Goal: Information Seeking & Learning: Learn about a topic

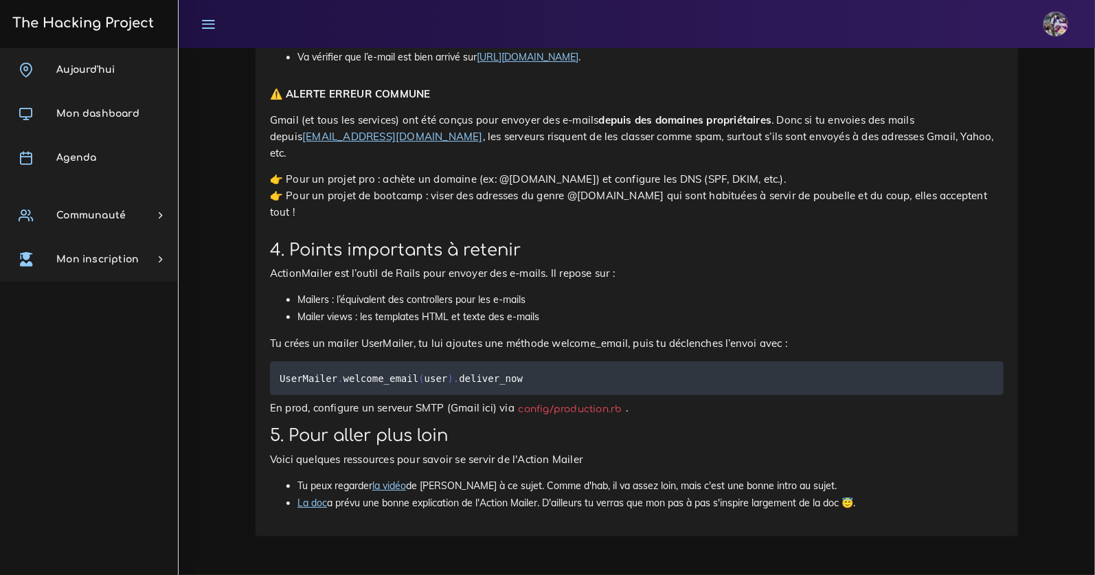
scroll to position [7266, 0]
click at [92, 78] on link "Aujourd'hui" at bounding box center [89, 70] width 178 height 44
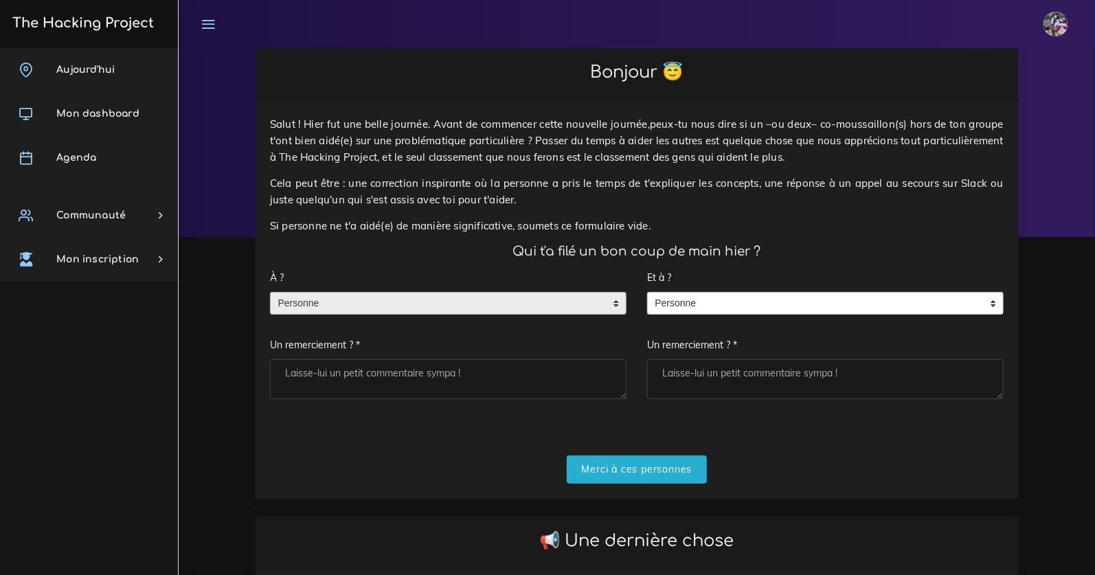
click at [383, 304] on span "Personne" at bounding box center [438, 304] width 335 height 22
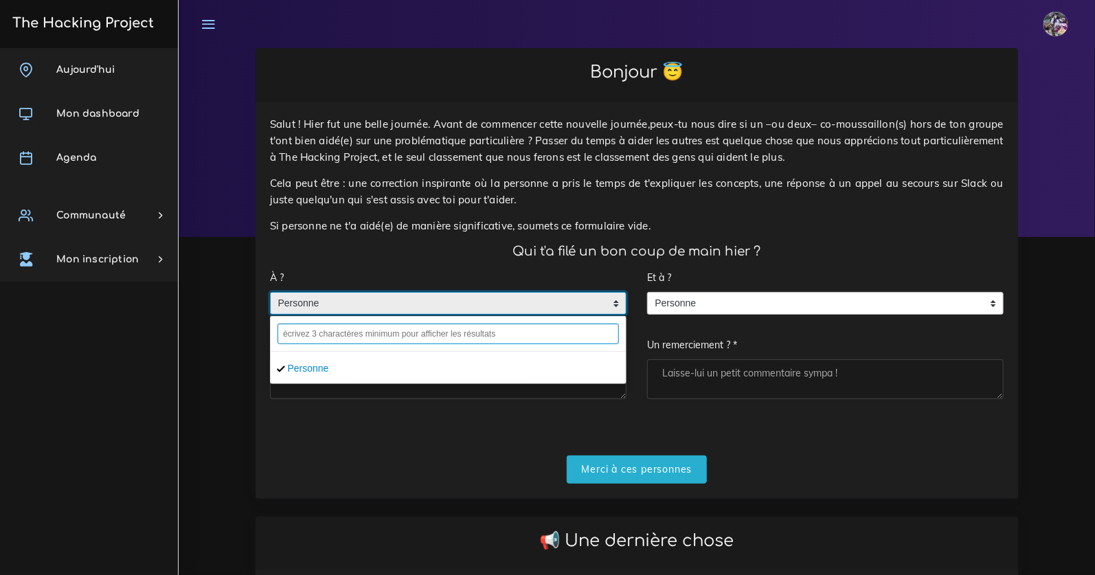
click at [398, 341] on input "text" at bounding box center [448, 334] width 341 height 21
click at [410, 336] on input "text" at bounding box center [448, 334] width 341 height 21
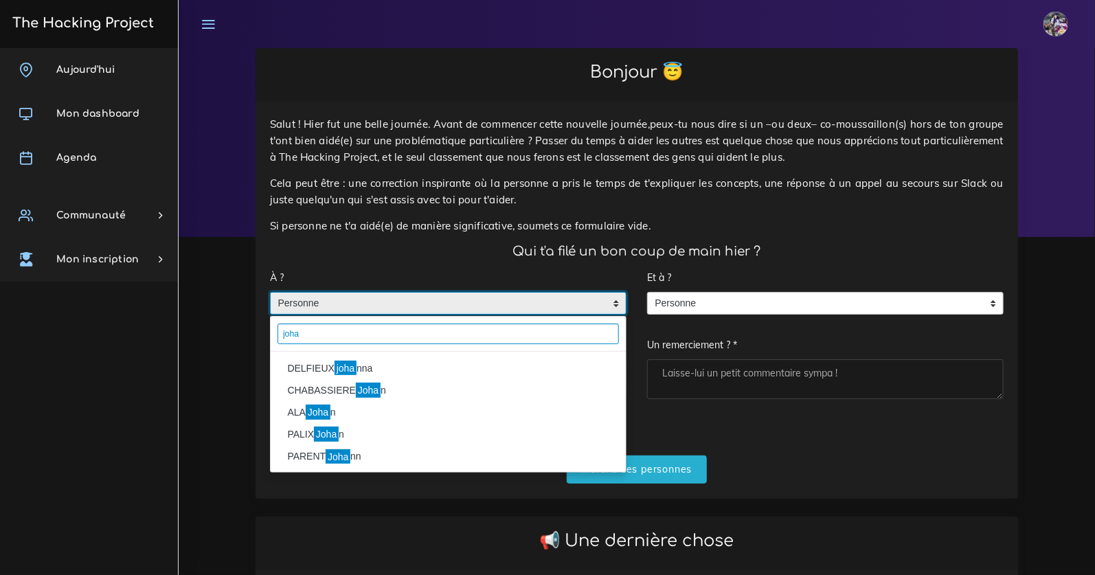
type input "joha"
click at [422, 361] on li "DELFIEUX joha nna" at bounding box center [448, 368] width 355 height 22
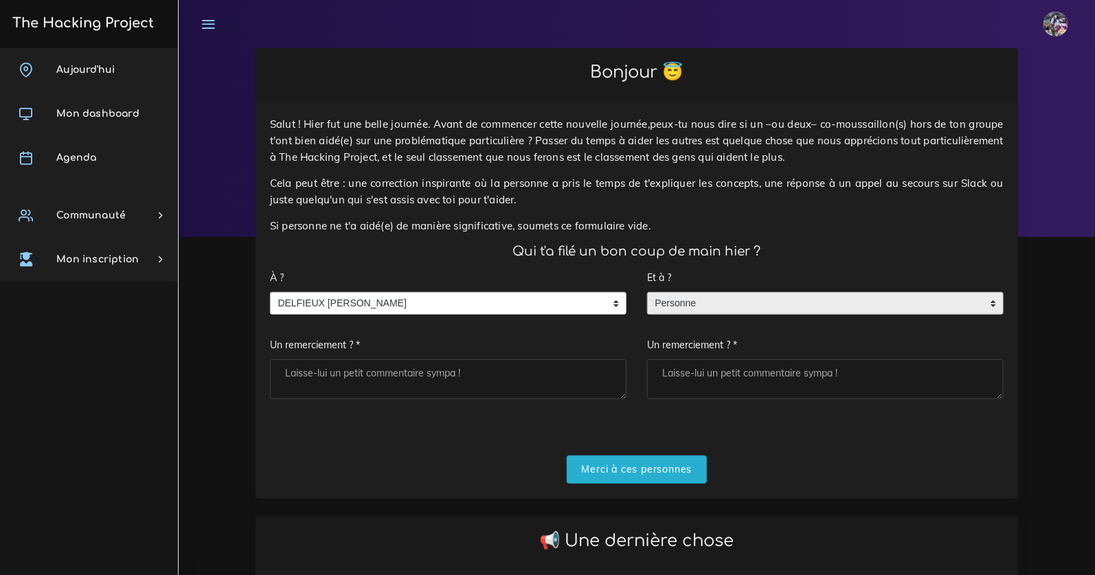
click at [686, 304] on span "Personne" at bounding box center [815, 304] width 335 height 22
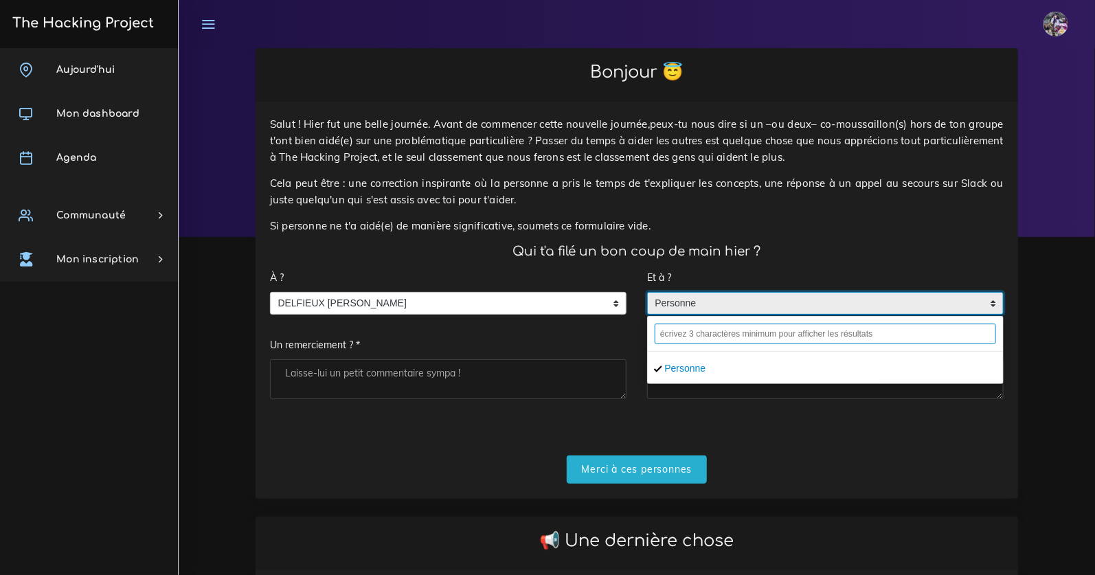
click at [716, 331] on input "text" at bounding box center [825, 334] width 341 height 21
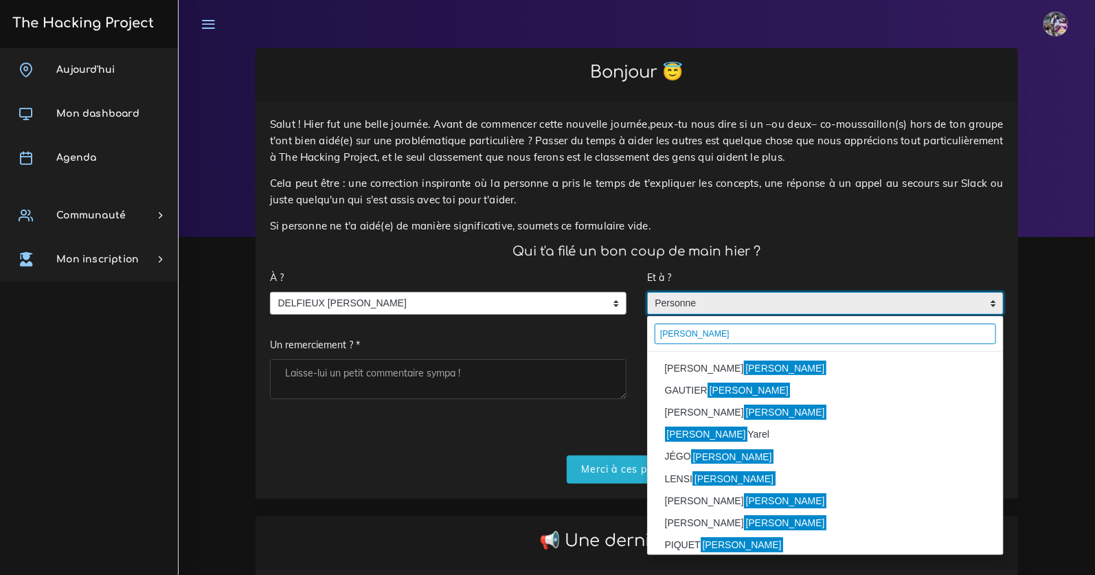
type input "lucas"
click at [681, 370] on li "MIRANDA Lucas" at bounding box center [825, 368] width 355 height 22
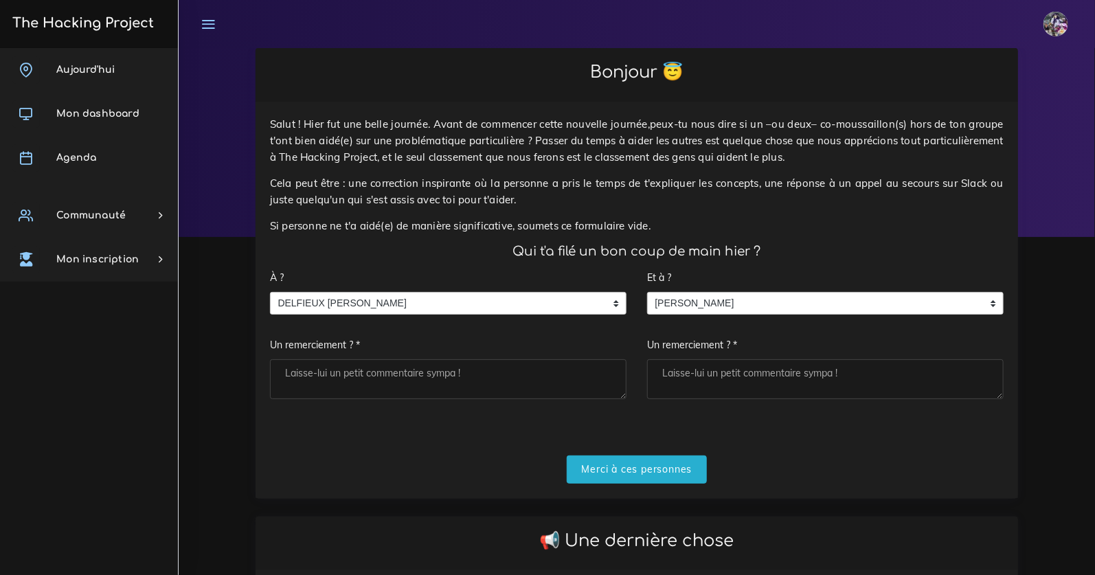
drag, startPoint x: 718, startPoint y: 379, endPoint x: 675, endPoint y: 362, distance: 46.6
click at [719, 382] on textarea "Un remerciement ? *" at bounding box center [825, 379] width 357 height 40
click at [727, 368] on textarea "Un remerciement ? *" at bounding box center [825, 379] width 357 height 40
type textarea "Boss"
click at [561, 376] on textarea "Un remerciement ? *" at bounding box center [448, 379] width 357 height 40
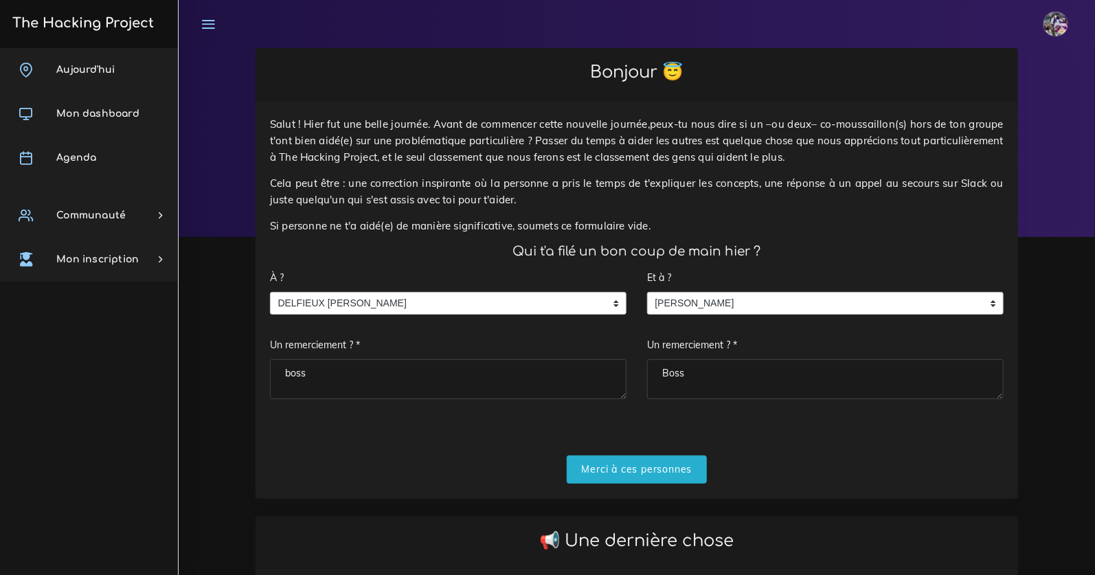
click at [291, 371] on textarea "boss" at bounding box center [448, 379] width 357 height 40
type textarea "Boss"
click at [637, 473] on input "Merci à ces personnes" at bounding box center [637, 469] width 141 height 28
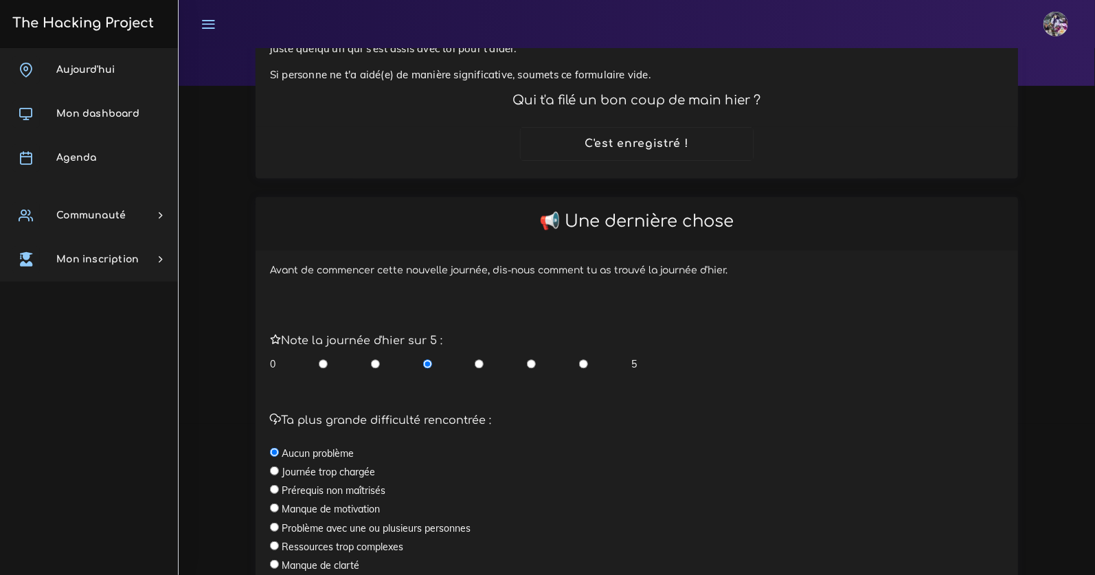
scroll to position [299, 0]
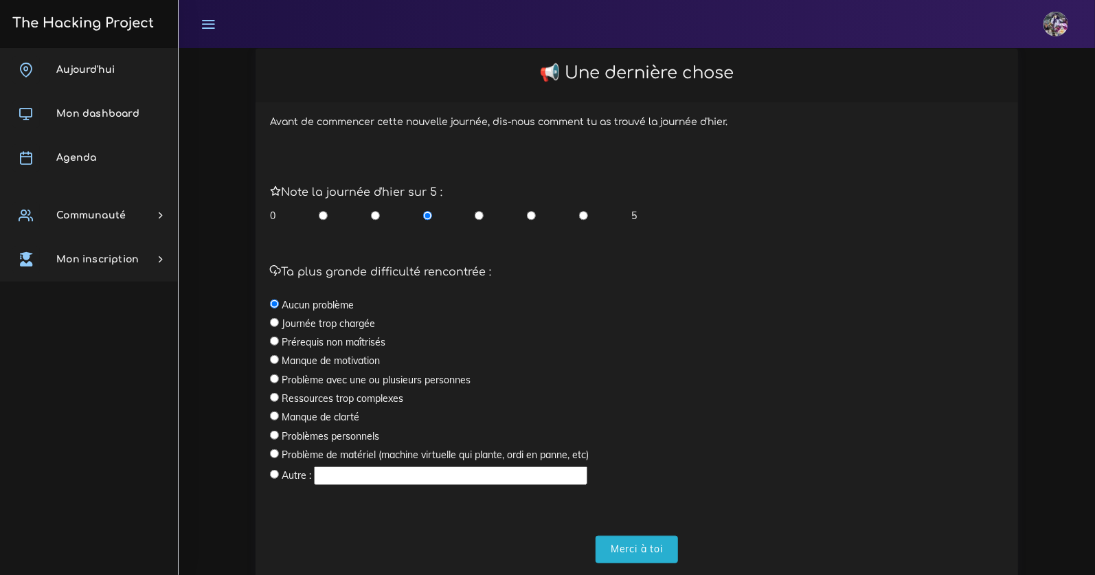
click at [479, 212] on input "radio" at bounding box center [479, 216] width 9 height 14
radio input "true"
click at [642, 543] on input "Merci à toi" at bounding box center [637, 550] width 82 height 28
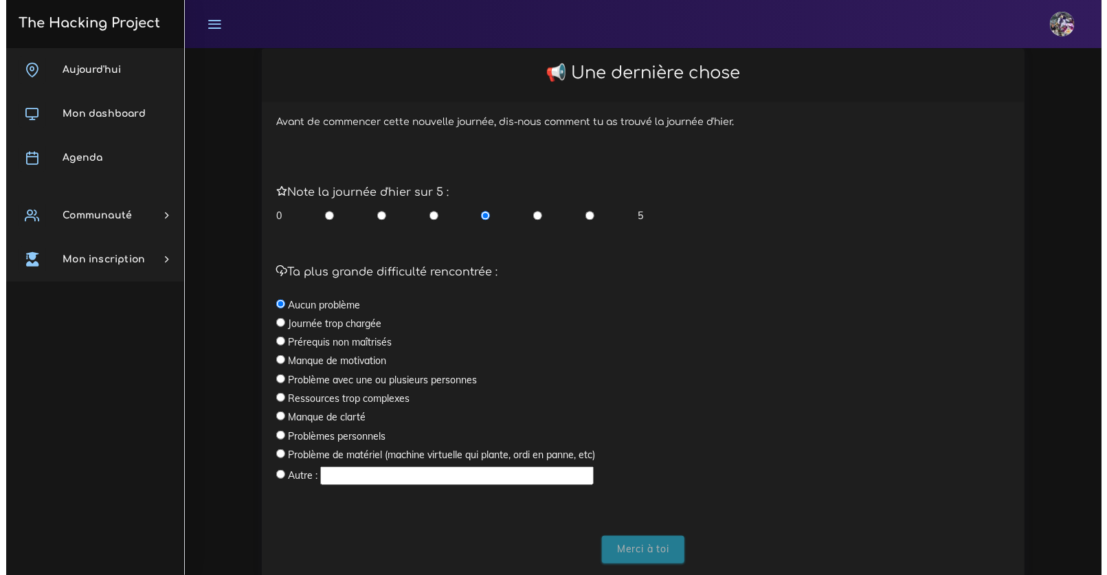
scroll to position [0, 0]
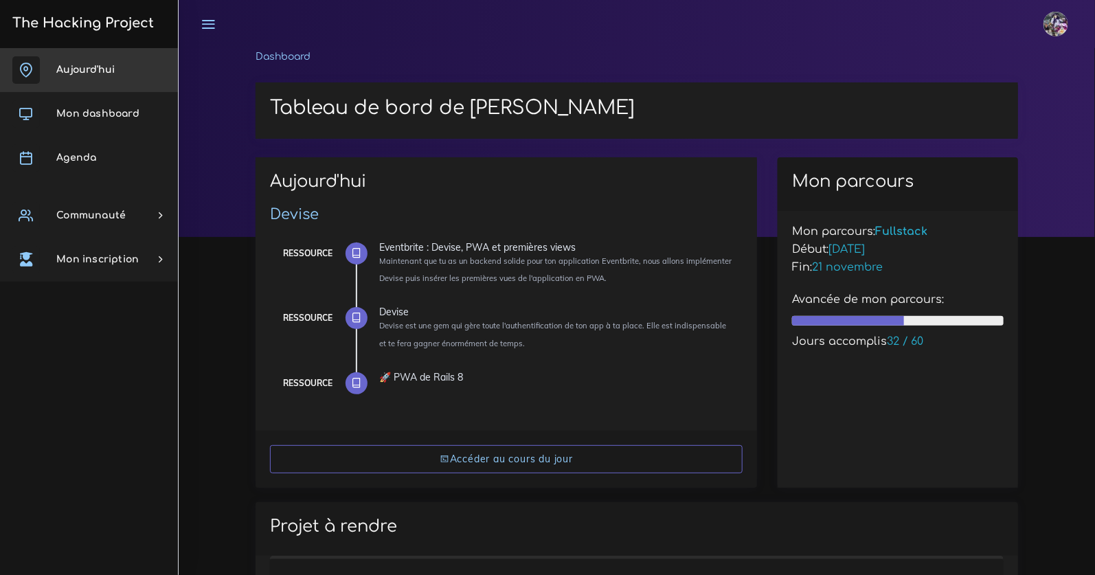
click at [76, 81] on link "Aujourd'hui" at bounding box center [89, 70] width 178 height 44
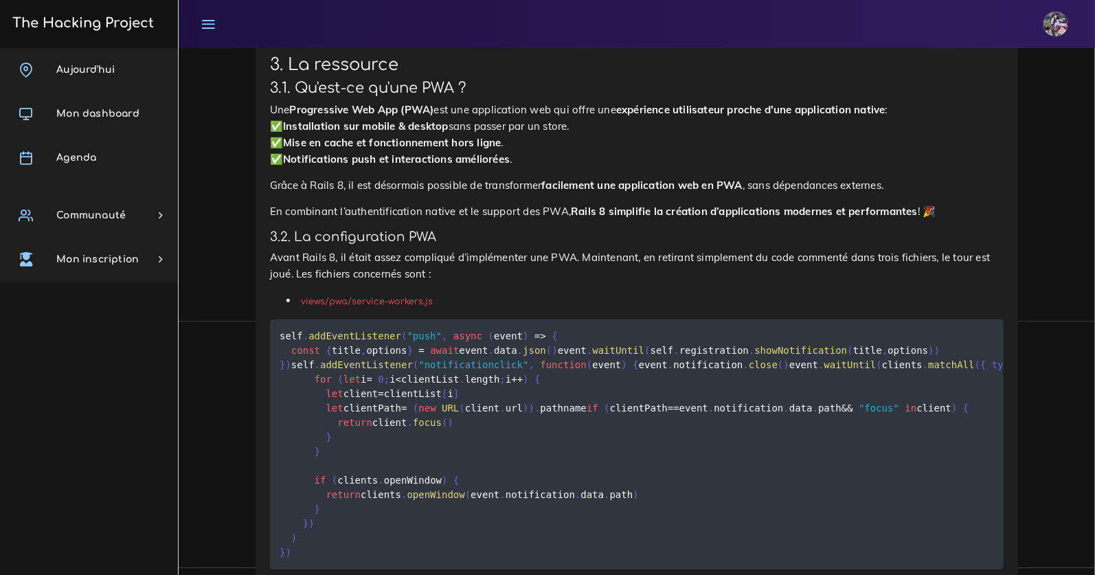
scroll to position [9993, 0]
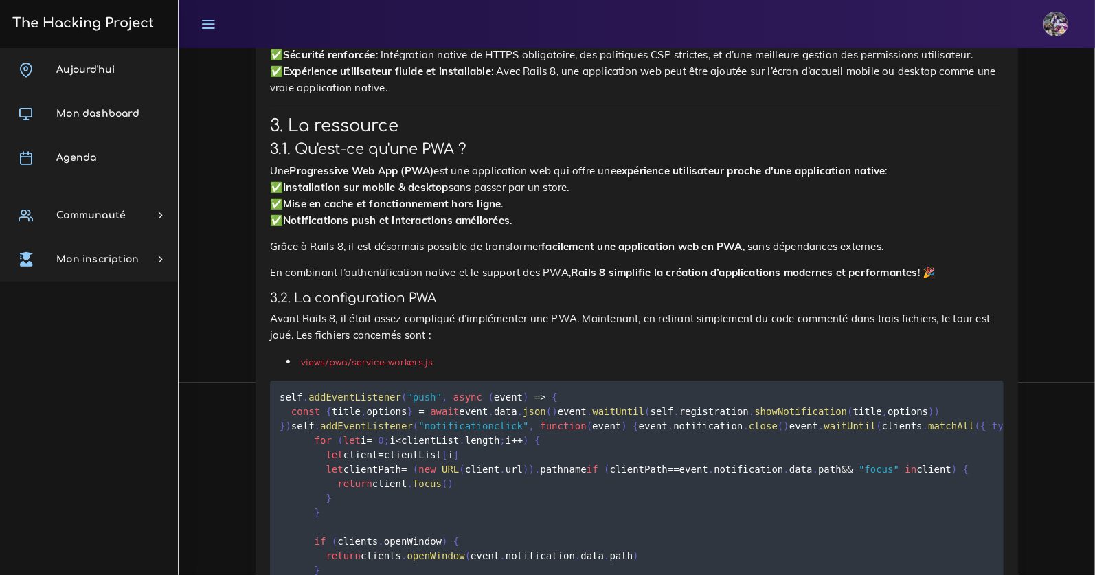
drag, startPoint x: 269, startPoint y: 506, endPoint x: 819, endPoint y: 527, distance: 550.6
click at [819, 527] on div "🚀 PWA de Rails 8 1. Introduction Avant Rails 8, mettre en place un système de P…" at bounding box center [637, 229] width 762 height 1637
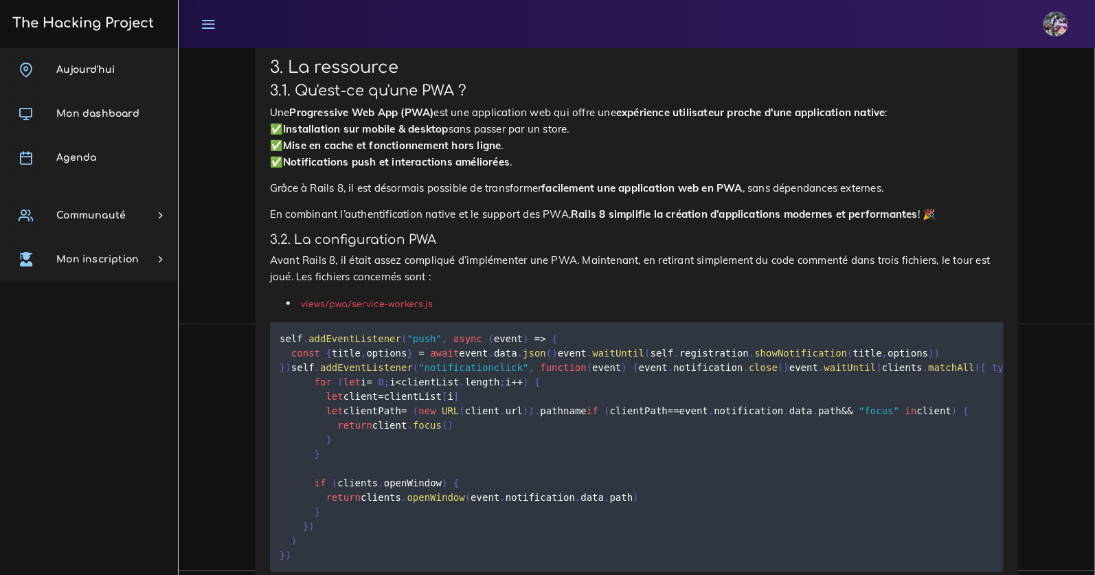
scroll to position [10043, 0]
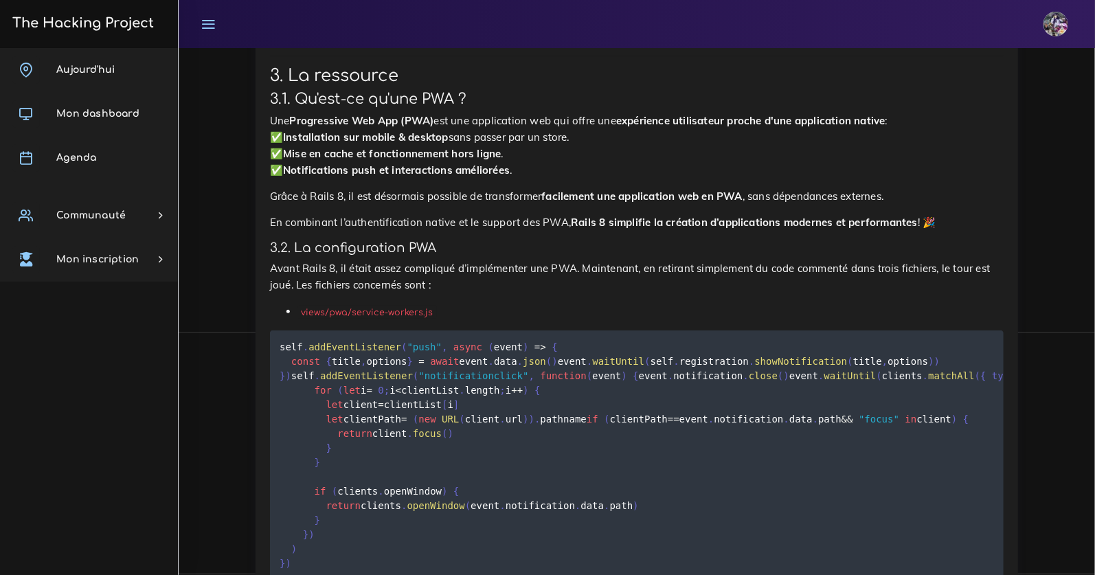
drag, startPoint x: 268, startPoint y: 181, endPoint x: 622, endPoint y: 188, distance: 353.8
click at [622, 188] on div "🚀 PWA de Rails 8 1. Introduction Avant Rails 8, mettre en place un système de P…" at bounding box center [637, 179] width 762 height 1637
click at [642, 165] on div "🚀 PWA de Rails 8 1. Introduction Avant Rails 8, mettre en place un système de P…" at bounding box center [637, 175] width 734 height 1598
drag, startPoint x: 308, startPoint y: 361, endPoint x: 517, endPoint y: 382, distance: 209.8
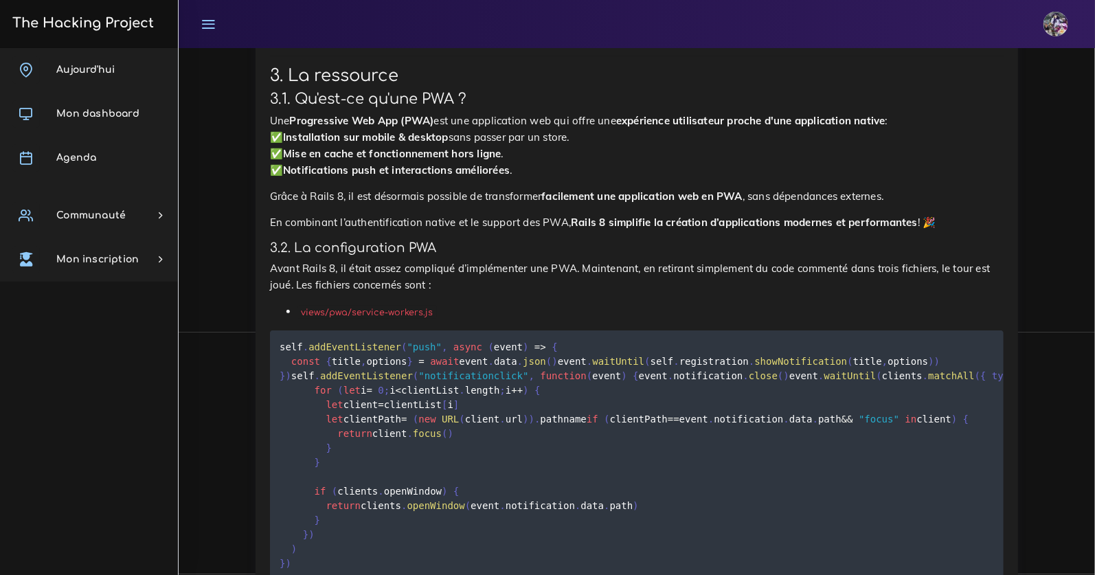
drag, startPoint x: 342, startPoint y: 381, endPoint x: 568, endPoint y: 394, distance: 226.4
drag, startPoint x: 343, startPoint y: 452, endPoint x: 720, endPoint y: 458, distance: 377.2
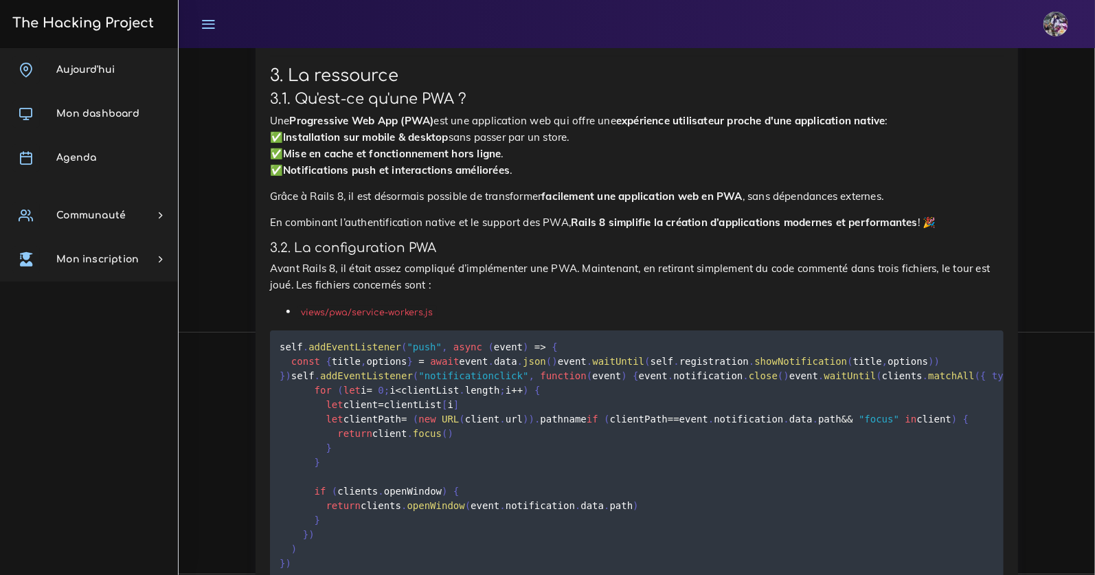
click at [648, 342] on div "🚀 PWA de Rails 8 1. Introduction Avant Rails 8, mettre en place un système de P…" at bounding box center [637, 175] width 734 height 1598
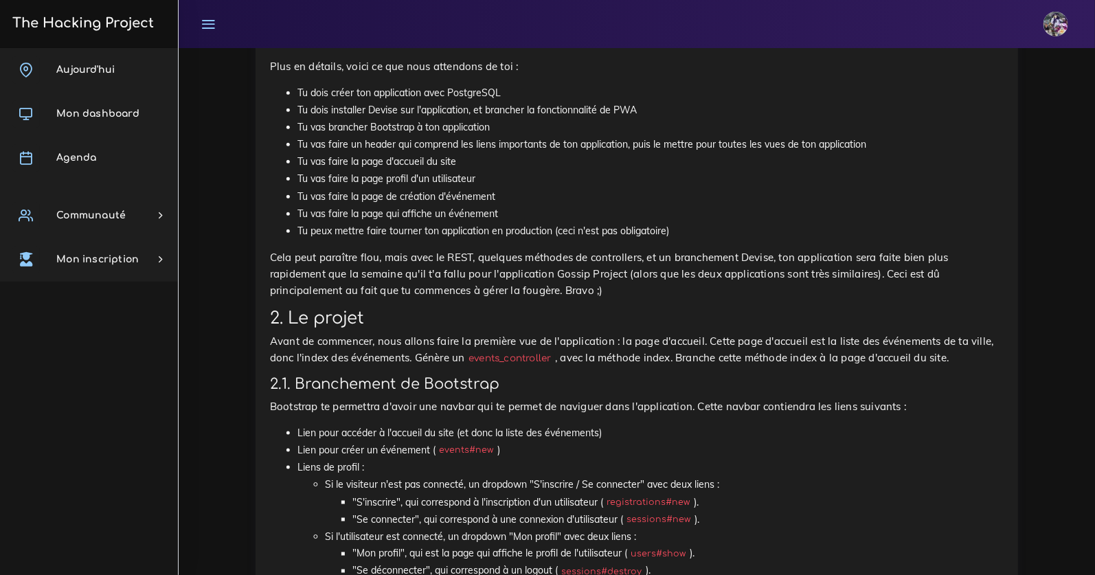
scroll to position [705, 0]
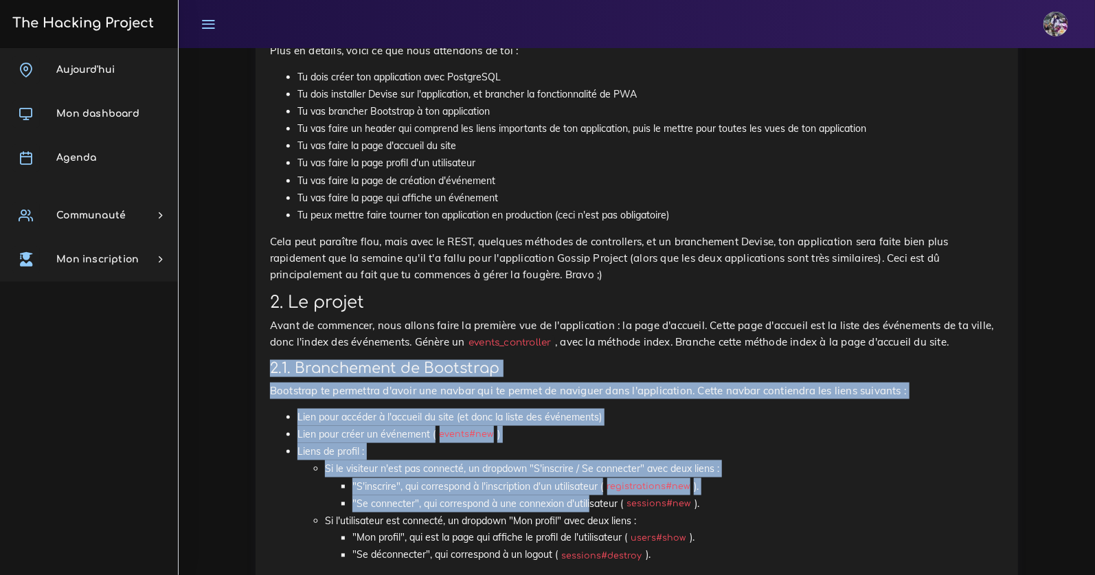
drag, startPoint x: 273, startPoint y: 370, endPoint x: 590, endPoint y: 501, distance: 342.5
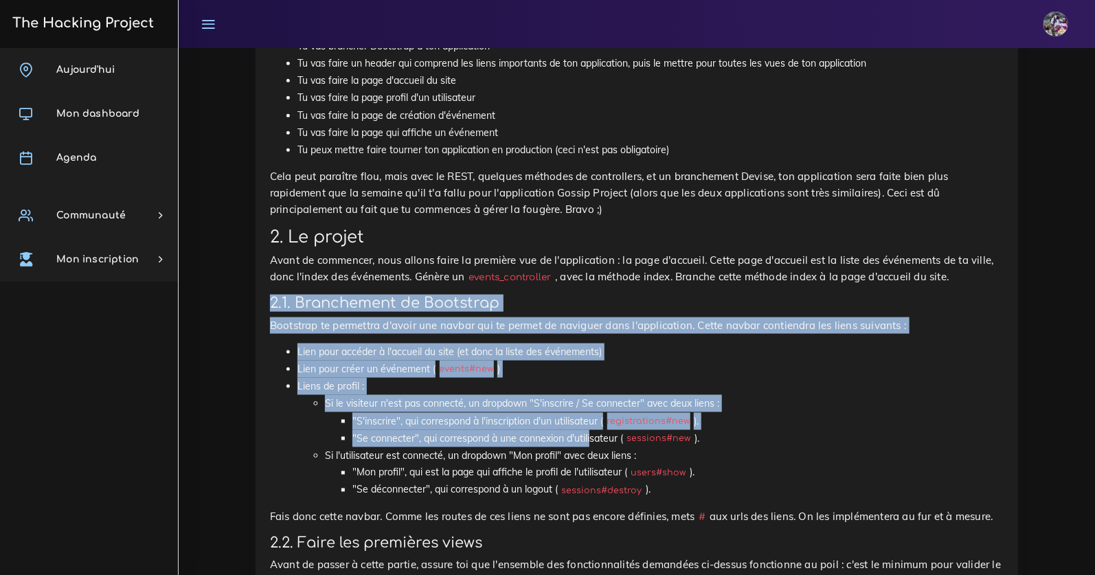
scroll to position [773, 0]
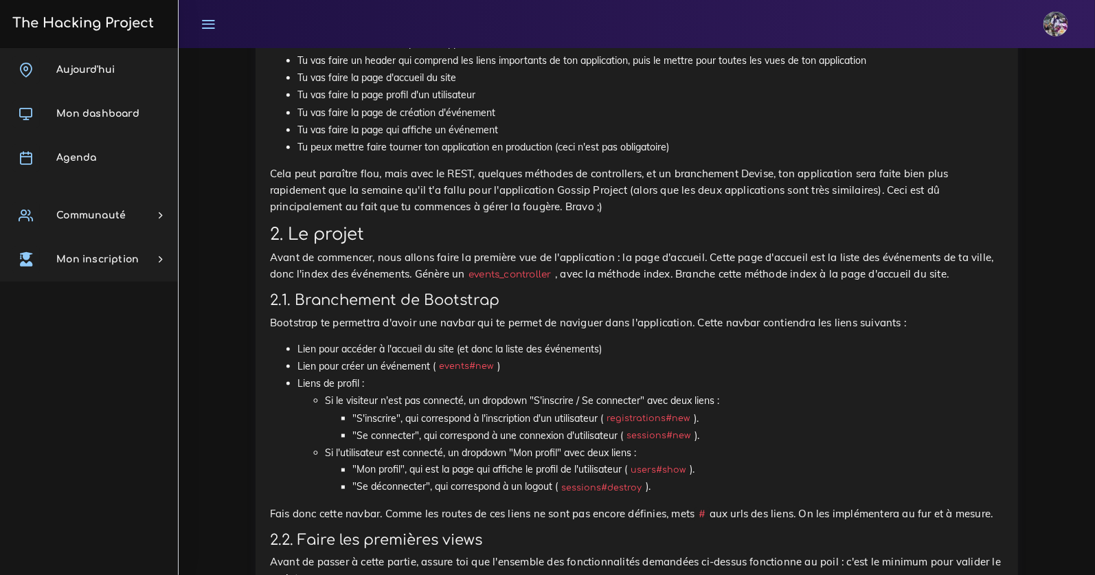
click at [566, 383] on li "Liens de profil : Si le visiteur n'est pas connecté, un dropdown "S'inscrire / …" at bounding box center [650, 435] width 706 height 121
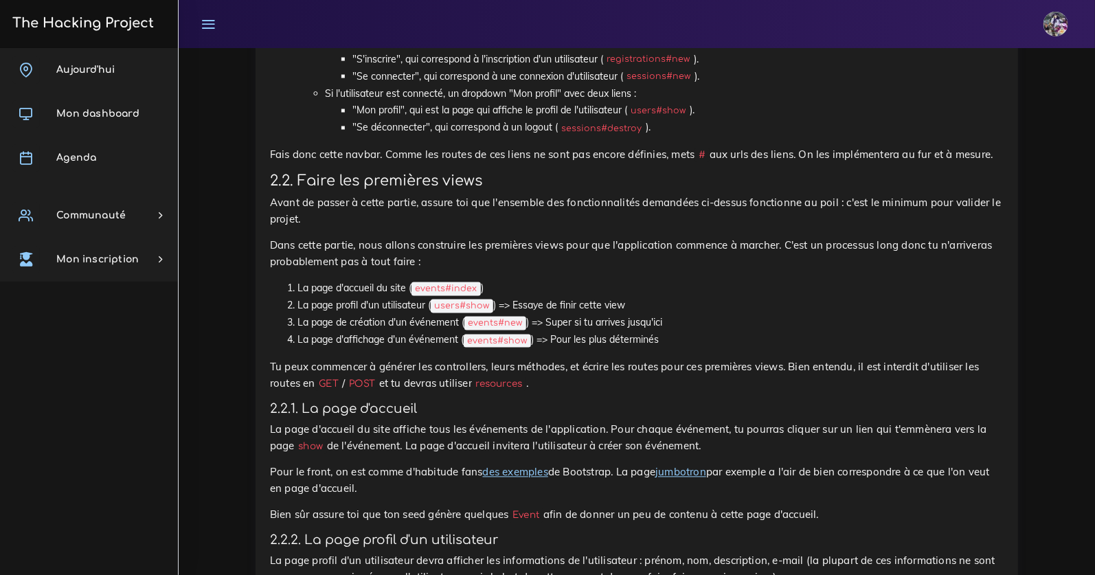
scroll to position [1147, 0]
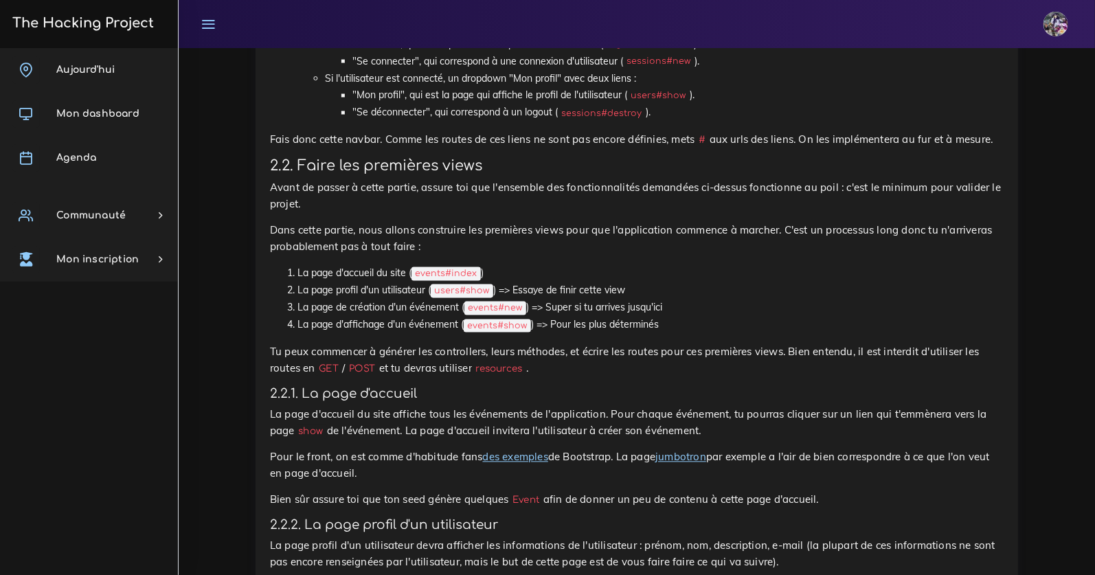
click at [513, 464] on link "des exemples" at bounding box center [515, 457] width 65 height 13
click at [673, 464] on link "jumbotron" at bounding box center [680, 457] width 51 height 13
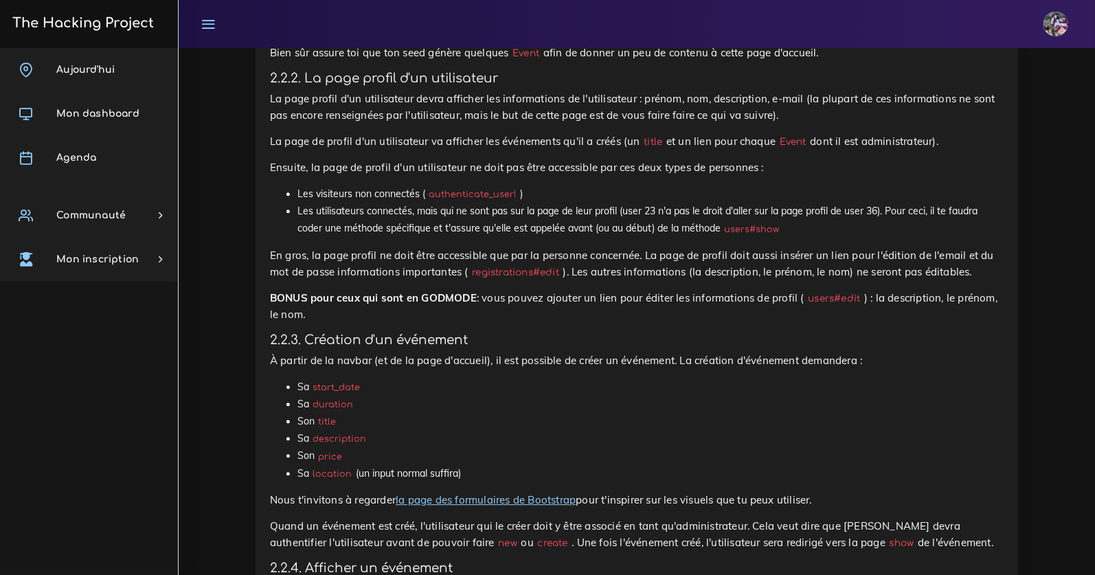
scroll to position [1638, 0]
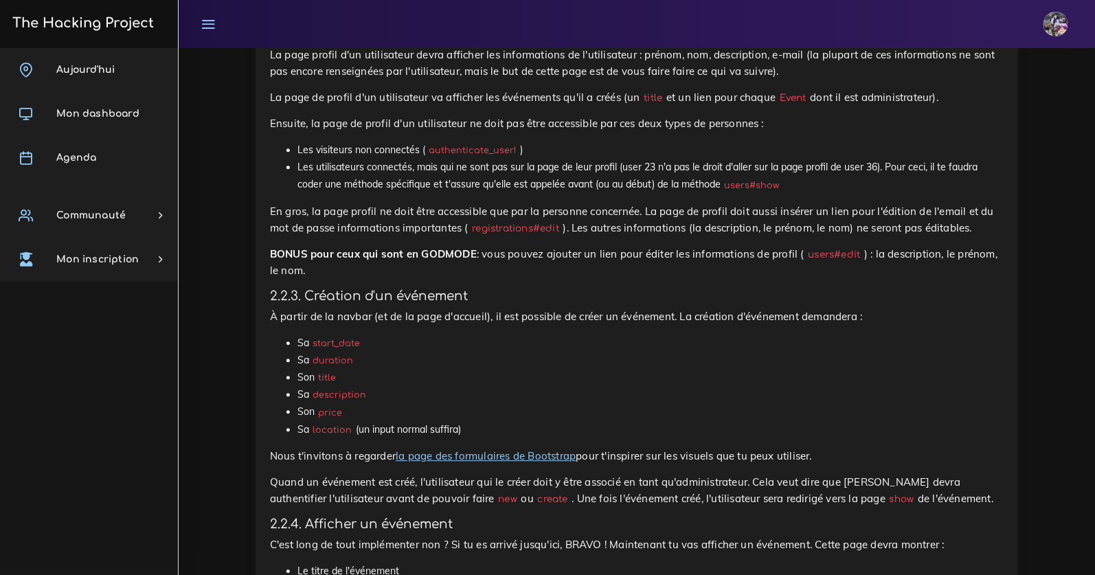
click at [522, 462] on link "la page des formulaires de Bootstrap" at bounding box center [486, 455] width 180 height 13
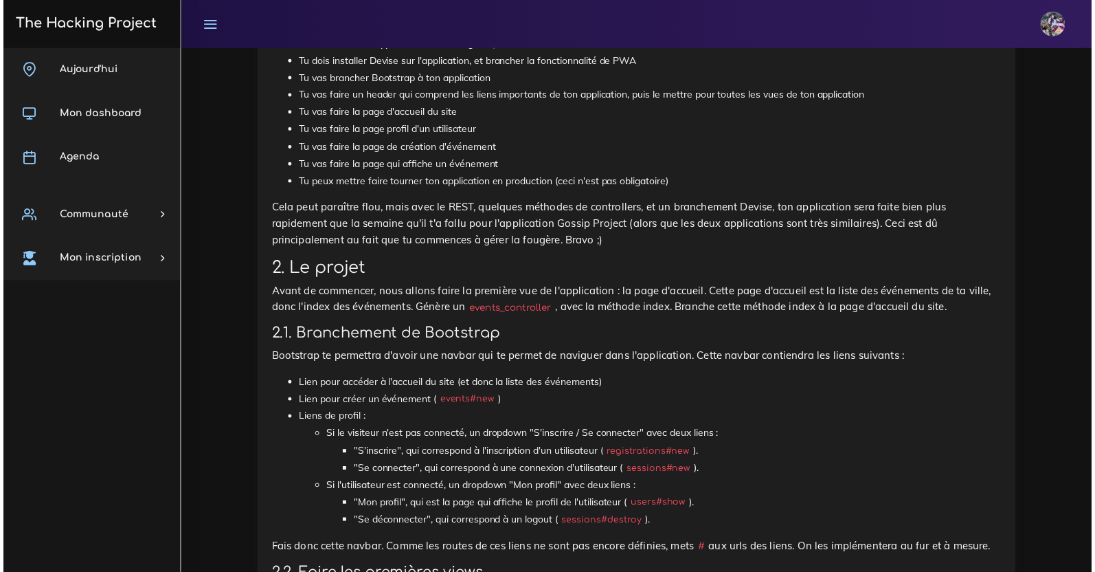
scroll to position [813, 0]
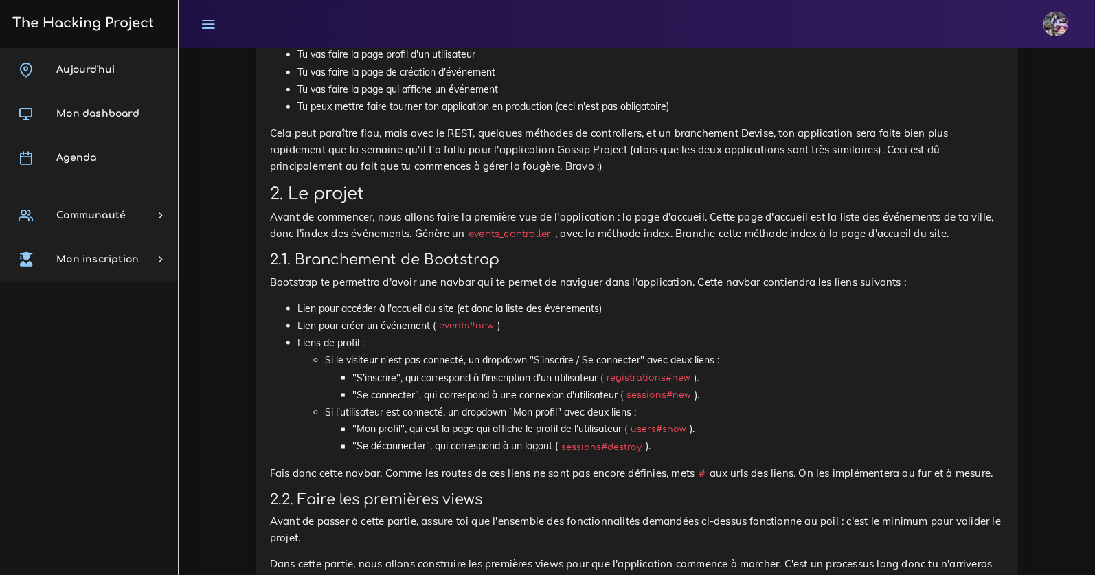
drag, startPoint x: 293, startPoint y: 259, endPoint x: 541, endPoint y: 308, distance: 252.7
drag, startPoint x: 272, startPoint y: 258, endPoint x: 835, endPoint y: 477, distance: 604.0
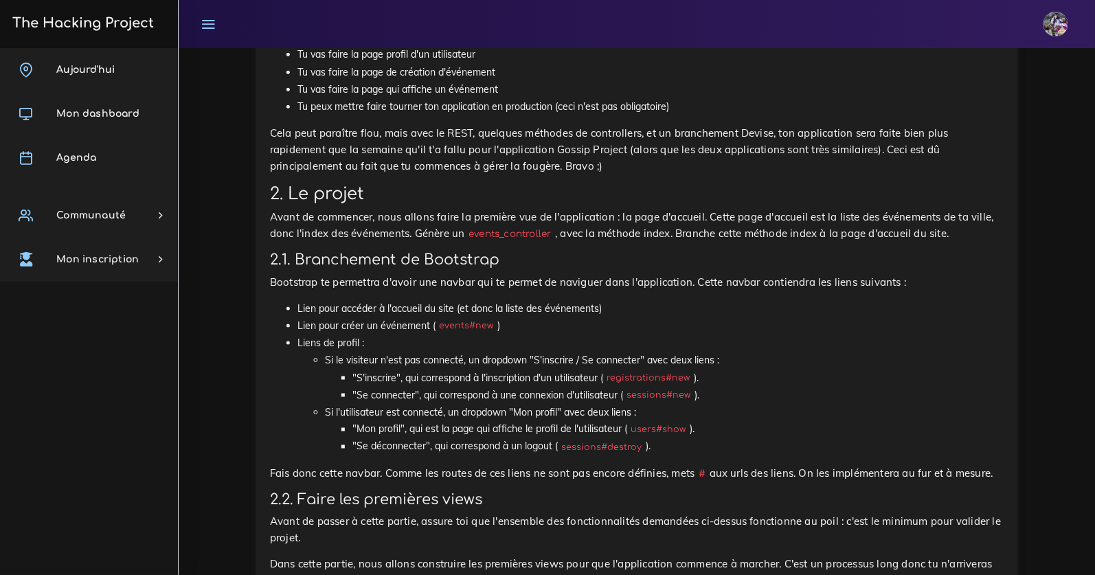
copy div "2.1. Branchement de Bootstrap Bootstrap te permettra d'avoir une navbar qui te …"
click at [293, 401] on ul "Lien pour accéder à l'accueil du site (et donc la liste des événements) Lien po…" at bounding box center [637, 378] width 734 height 156
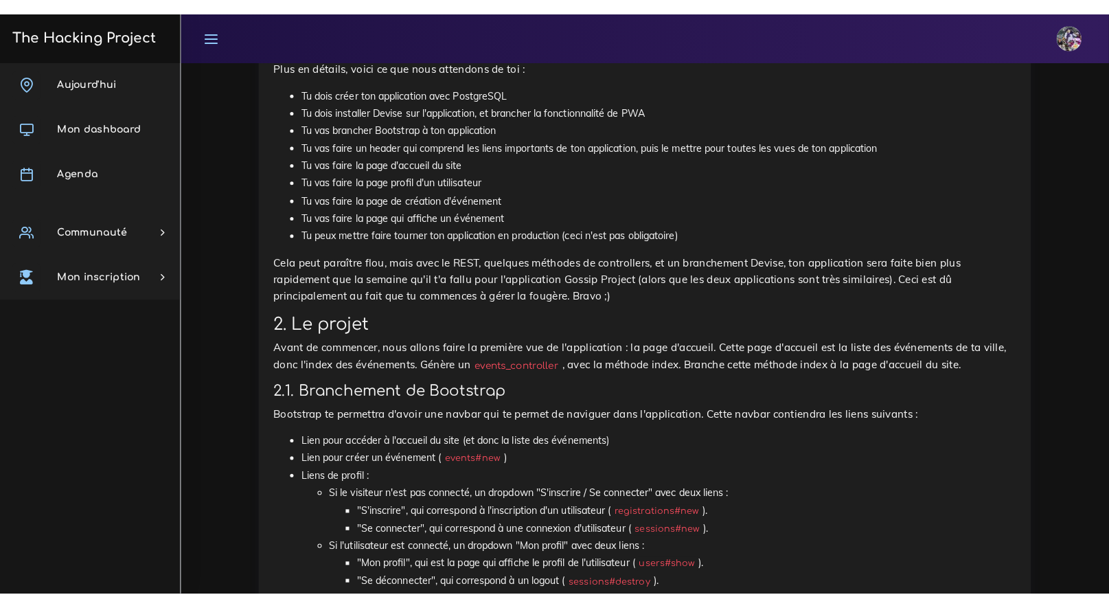
scroll to position [710, 0]
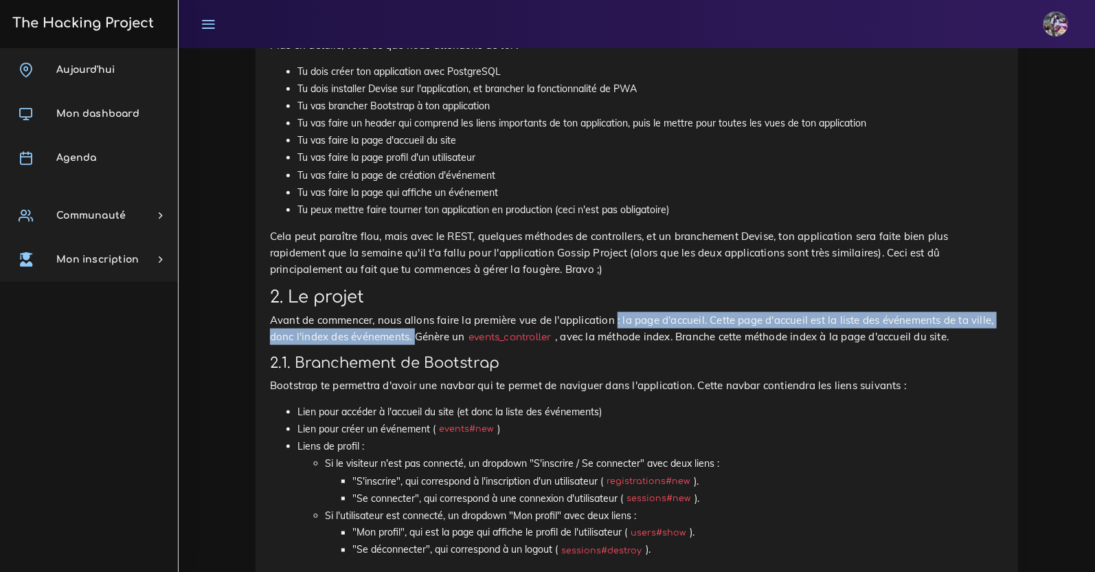
drag, startPoint x: 616, startPoint y: 319, endPoint x: 414, endPoint y: 340, distance: 203.0
click at [414, 340] on p "Avant de commencer, nous allons faire la première vue de l'application : la pag…" at bounding box center [637, 328] width 734 height 33
copy p ": la page d'accueil. Cette page d'accueil est la liste des événements de ta vil…"
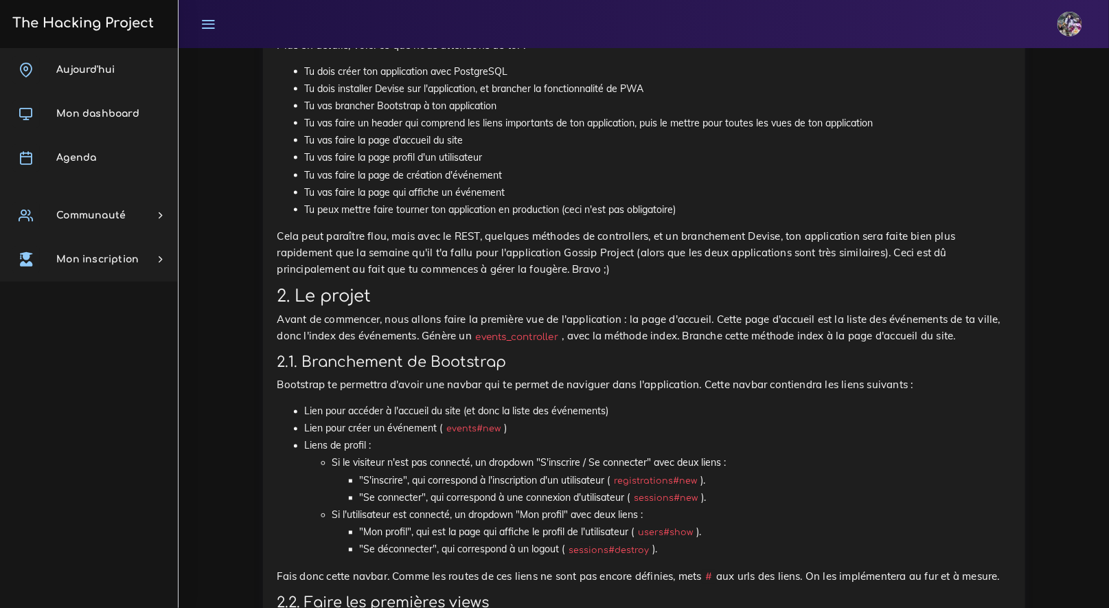
click at [591, 371] on h3 "2.1. Branchement de Bootstrap" at bounding box center [645, 362] width 734 height 17
drag, startPoint x: 722, startPoint y: 319, endPoint x: 1005, endPoint y: 317, distance: 283.0
click at [1005, 317] on p "Avant de commencer, nous allons faire la première vue de l'application : la pag…" at bounding box center [645, 328] width 734 height 33
click at [749, 315] on p "Avant de commencer, nous allons faire la première vue de l'application : la pag…" at bounding box center [645, 328] width 734 height 33
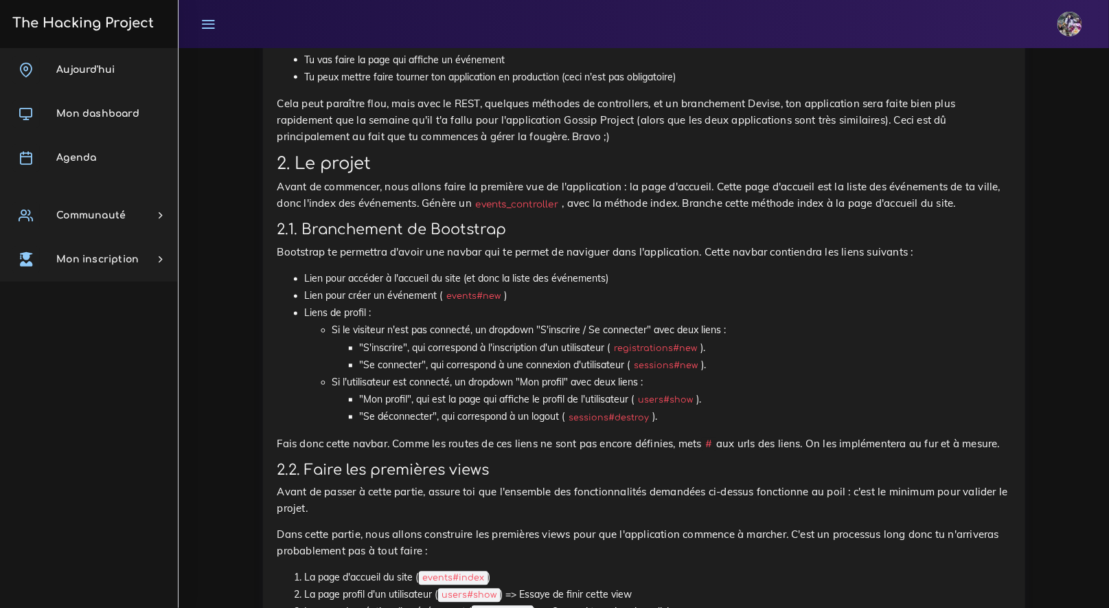
scroll to position [854, 0]
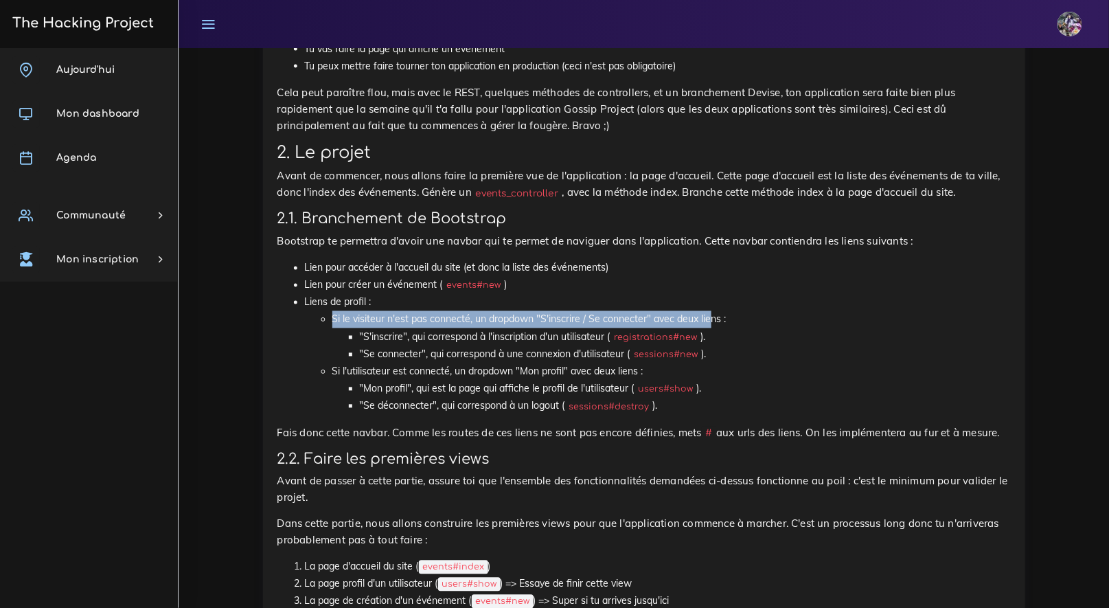
drag, startPoint x: 317, startPoint y: 322, endPoint x: 710, endPoint y: 323, distance: 392.2
click at [709, 321] on ul "Si le visiteur n'est pas connecté, un dropdown "S'inscrire / Se connecter" avec…" at bounding box center [658, 363] width 706 height 104
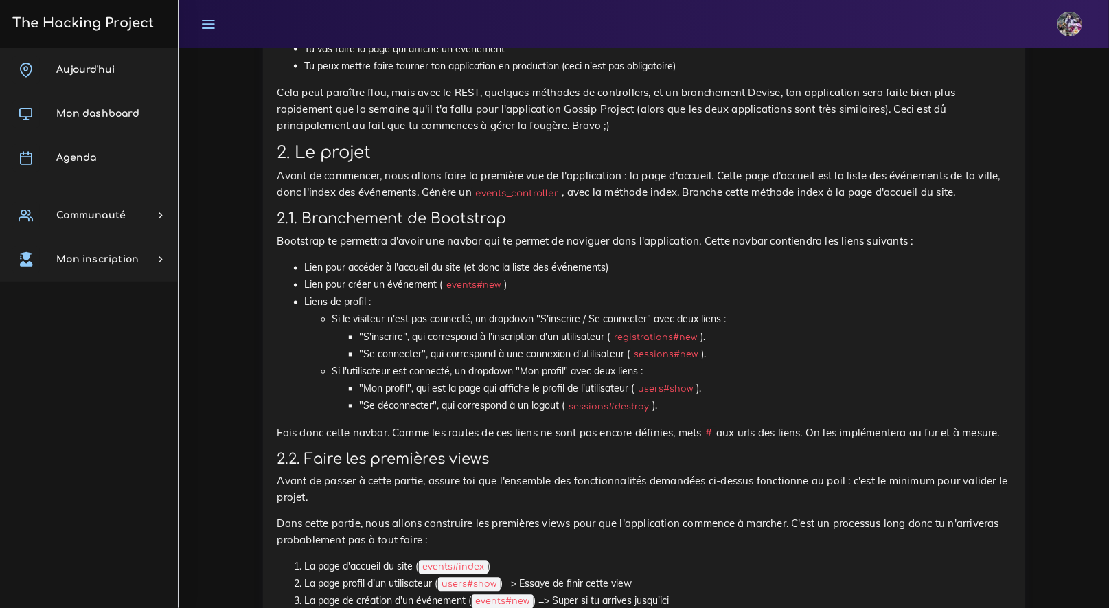
drag, startPoint x: 751, startPoint y: 345, endPoint x: 738, endPoint y: 346, distance: 13.8
click at [751, 344] on li ""S'inscrire", qui correspond à l'inscription d'un utilisateur ( registrations#n…" at bounding box center [685, 337] width 651 height 17
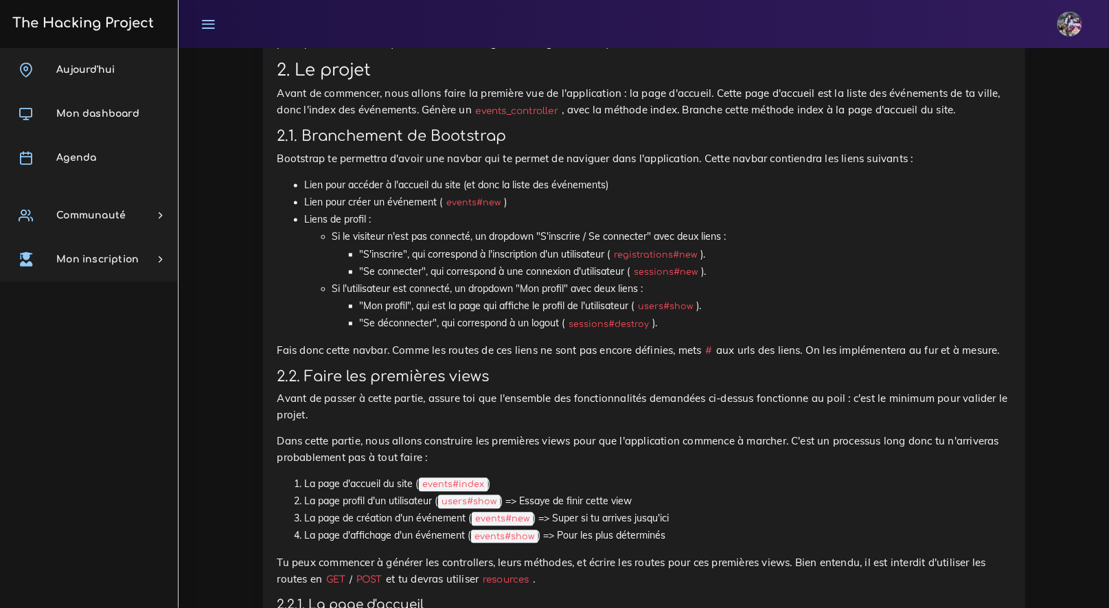
scroll to position [1014, 0]
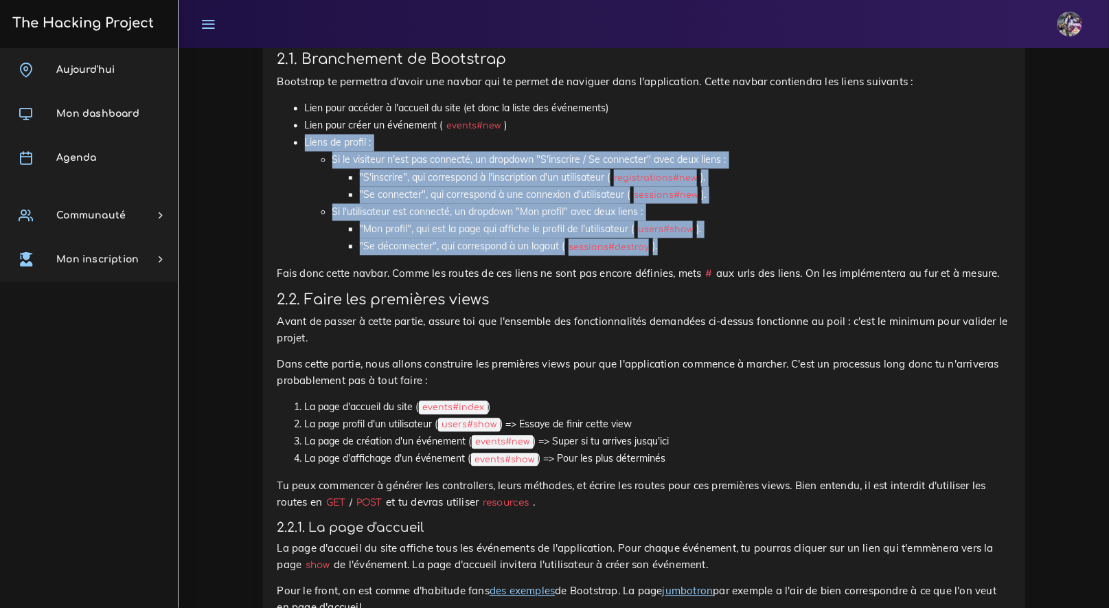
drag, startPoint x: 297, startPoint y: 145, endPoint x: 648, endPoint y: 240, distance: 364.3
click at [666, 247] on li "Liens de profil : Si le visiteur n'est pas connecté, un dropdown "S'inscrire / …" at bounding box center [658, 194] width 706 height 121
copy li "Liens de profil : Si le visiteur n'est pas connecté, un dropdown "S'inscrire / …"
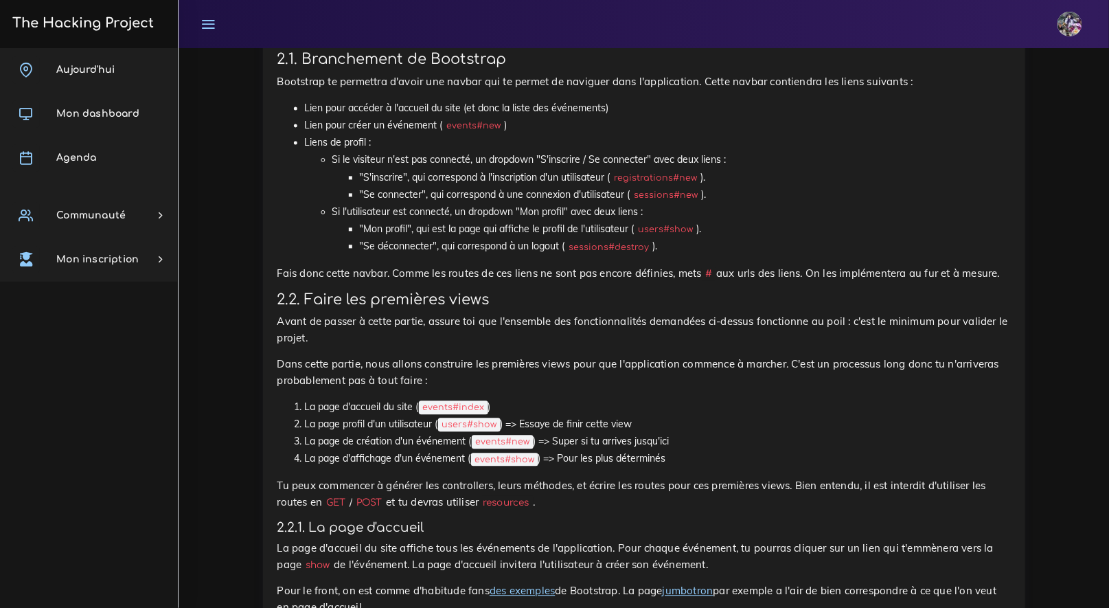
click at [512, 308] on h3 "2.2. Faire les premières views" at bounding box center [645, 299] width 734 height 17
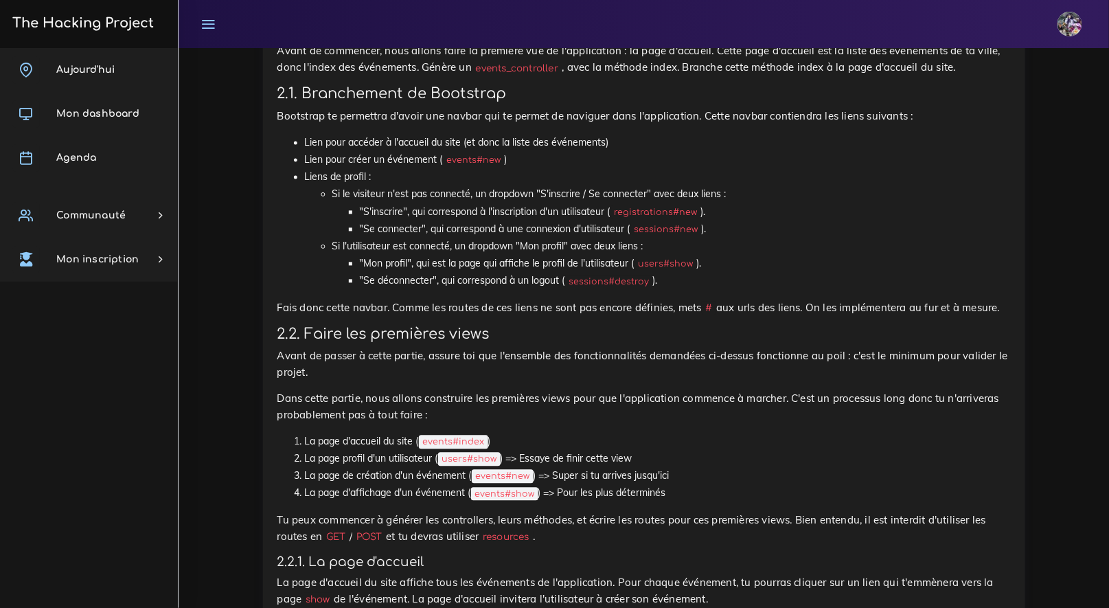
scroll to position [978, 0]
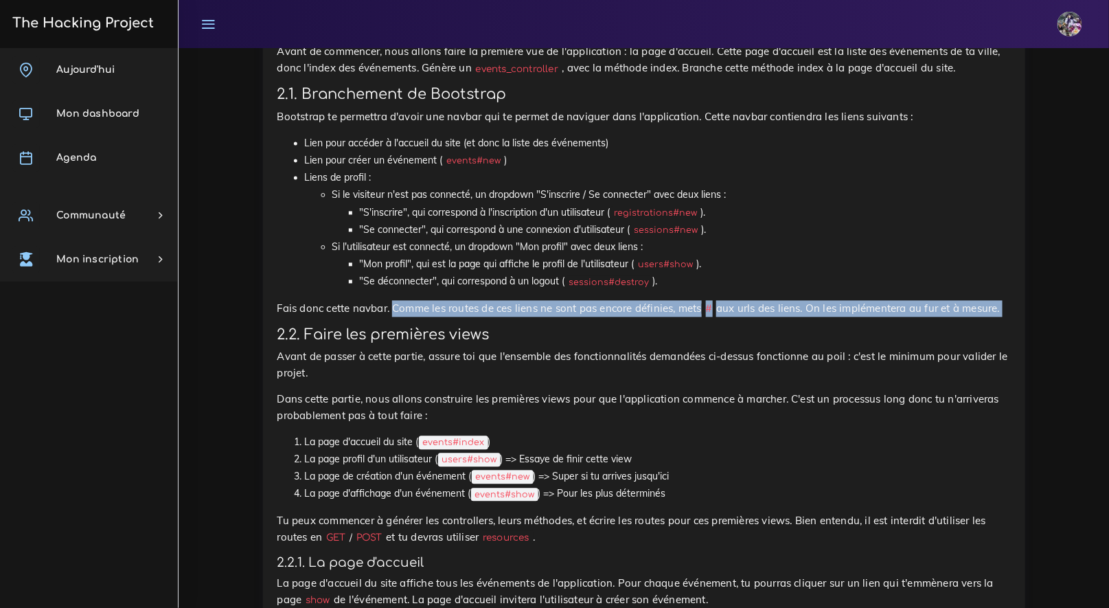
drag, startPoint x: 394, startPoint y: 313, endPoint x: 654, endPoint y: 326, distance: 260.0
click at [654, 326] on div "Eventbrite : Devise, PWA et premières views Maintenant que tu as un backend sol…" at bounding box center [645, 577] width 734 height 1892
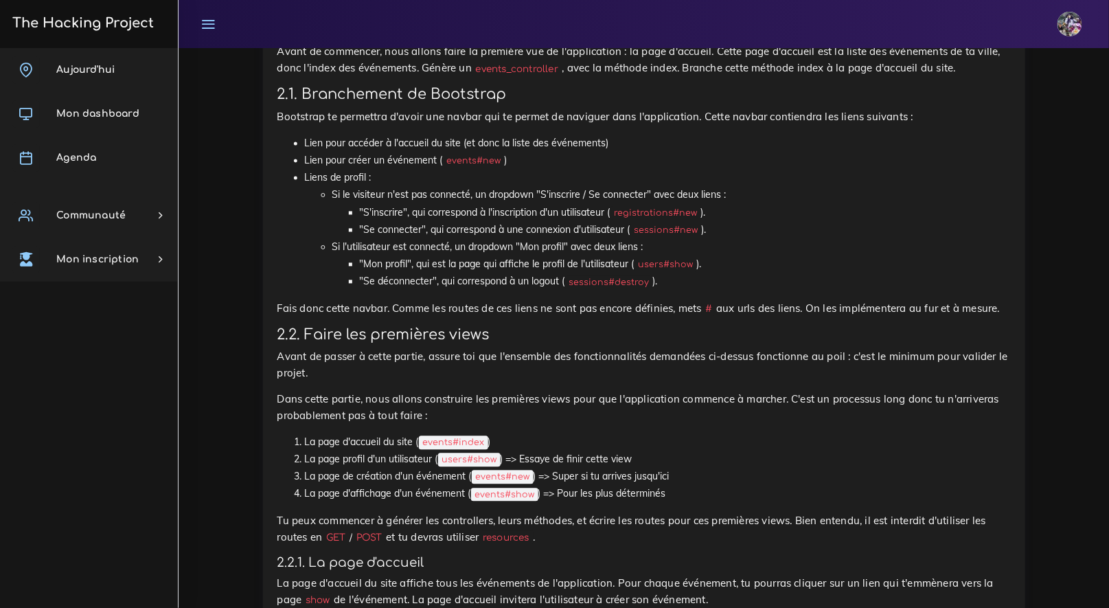
click at [655, 326] on div "Eventbrite : Devise, PWA et premières views Maintenant que tu as un backend sol…" at bounding box center [645, 577] width 734 height 1892
click at [647, 326] on div "Eventbrite : Devise, PWA et premières views Maintenant que tu as un backend sol…" at bounding box center [645, 577] width 734 height 1892
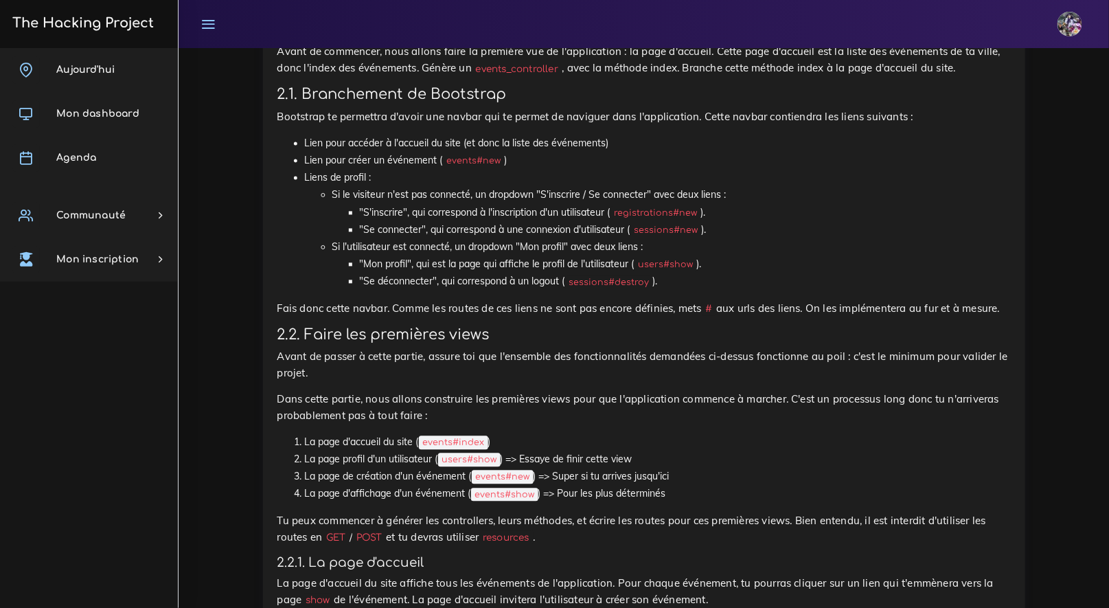
click at [600, 373] on p "Avant de passer à cette partie, assure toi que l'ensemble des fonctionnalités d…" at bounding box center [645, 365] width 734 height 33
click at [452, 394] on p "Dans cette partie, nous allons construire les premières views pour que l'applic…" at bounding box center [645, 408] width 734 height 33
click at [308, 371] on p "Avant de passer à cette partie, assure toi que l'ensemble des fonctionnalités d…" at bounding box center [645, 365] width 734 height 33
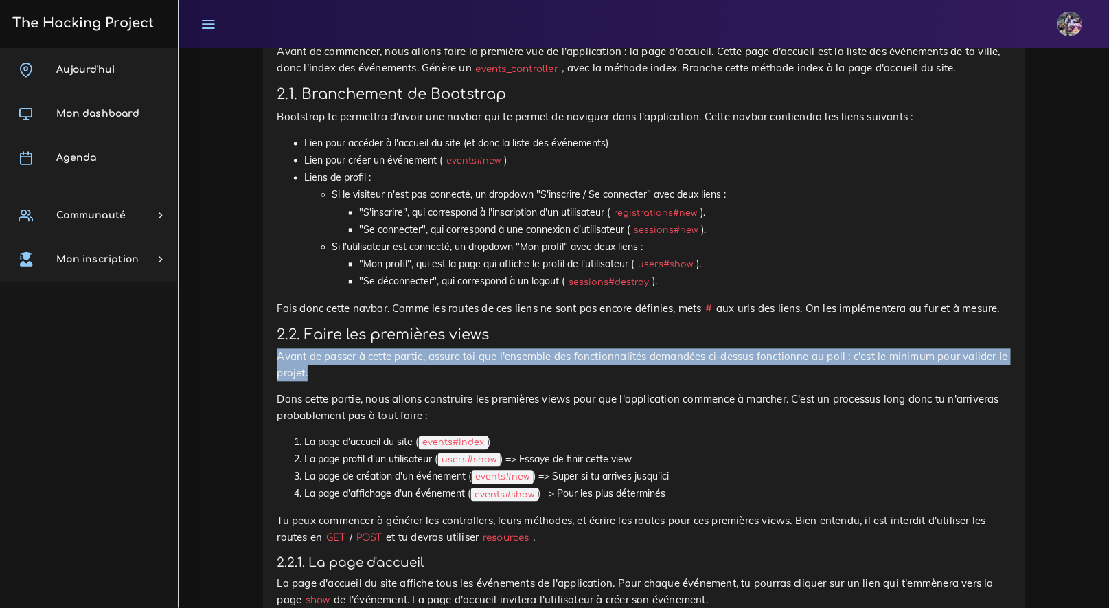
drag, startPoint x: 324, startPoint y: 377, endPoint x: 256, endPoint y: 352, distance: 72.4
click at [256, 352] on div "Projets : Eventbrite : Devise, PWA et premières views Eventbrite : Devise, PWA …" at bounding box center [644, 561] width 783 height 2007
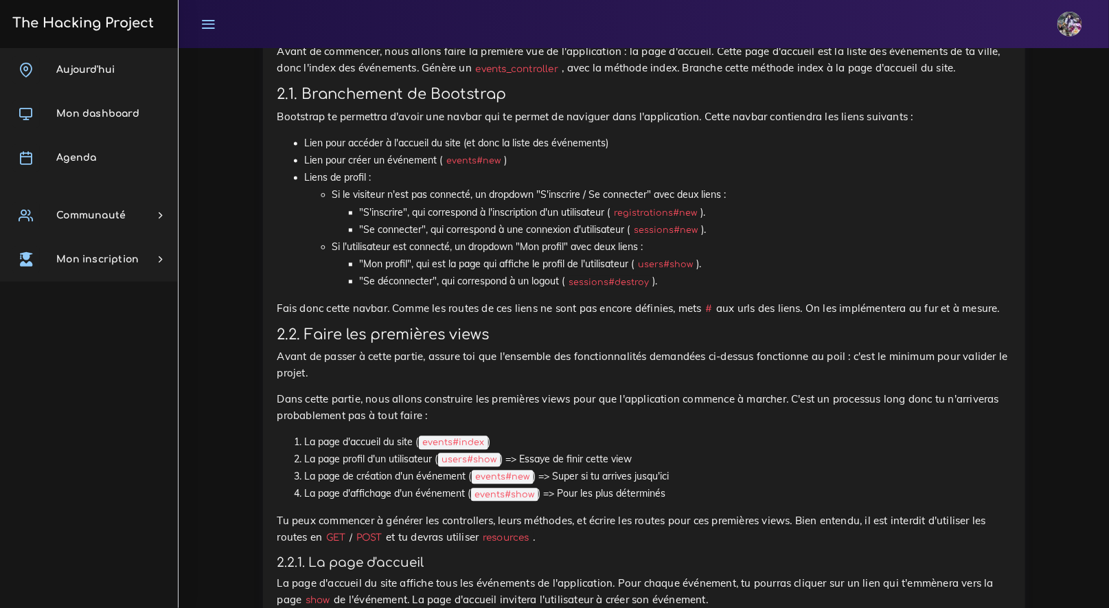
click at [358, 372] on p "Avant de passer à cette partie, assure toi que l'ensemble des fonctionnalités d…" at bounding box center [645, 365] width 734 height 33
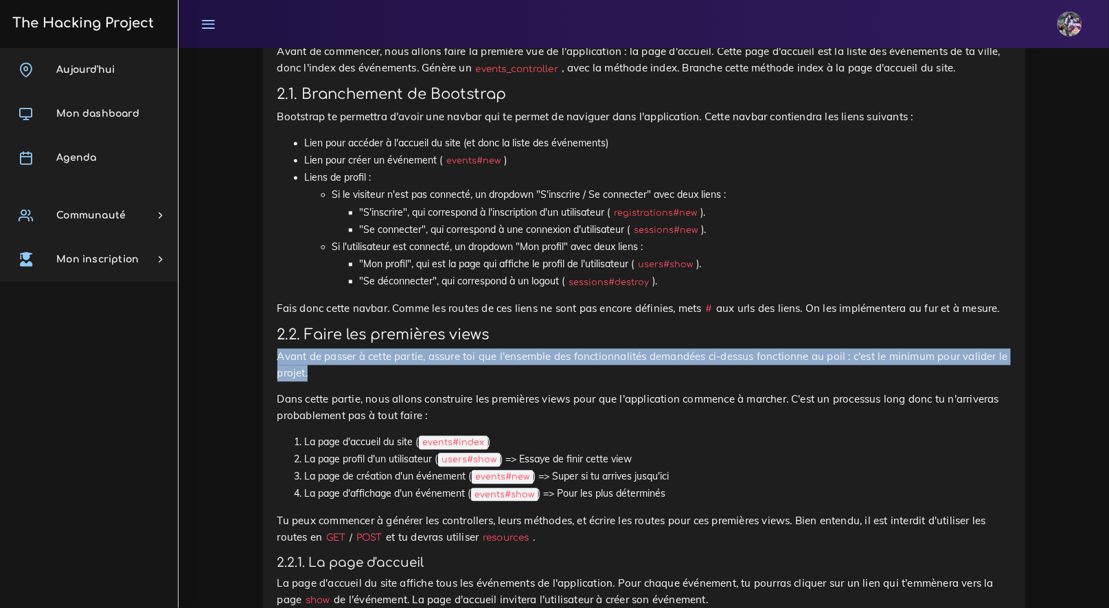
drag, startPoint x: 341, startPoint y: 374, endPoint x: 200, endPoint y: 346, distance: 144.3
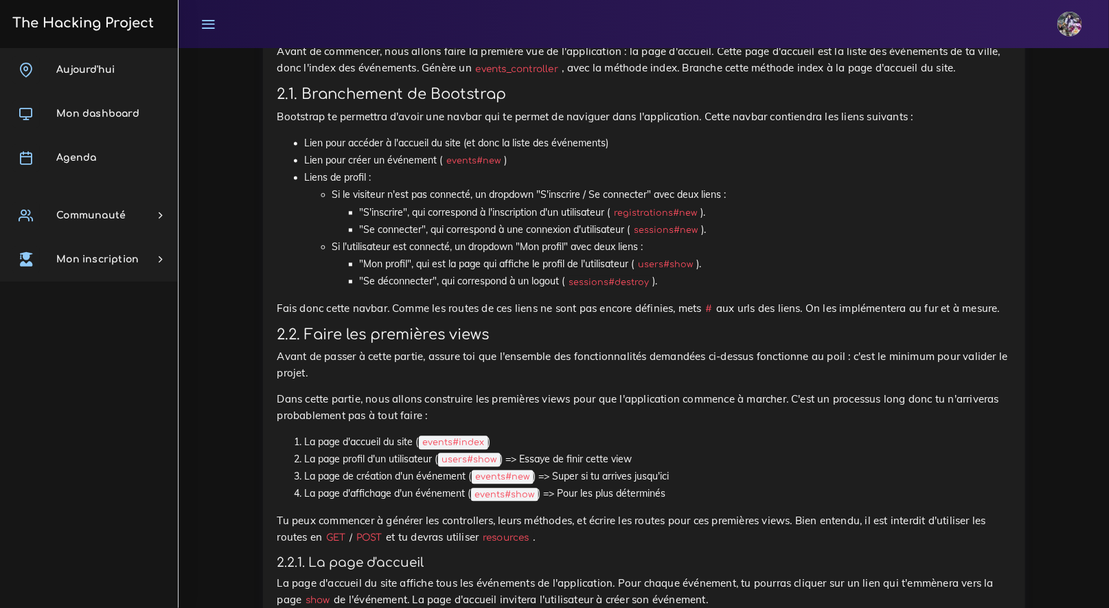
click at [359, 369] on p "Avant de passer à cette partie, assure toi que l'ensemble des fonctionnalités d…" at bounding box center [645, 365] width 734 height 33
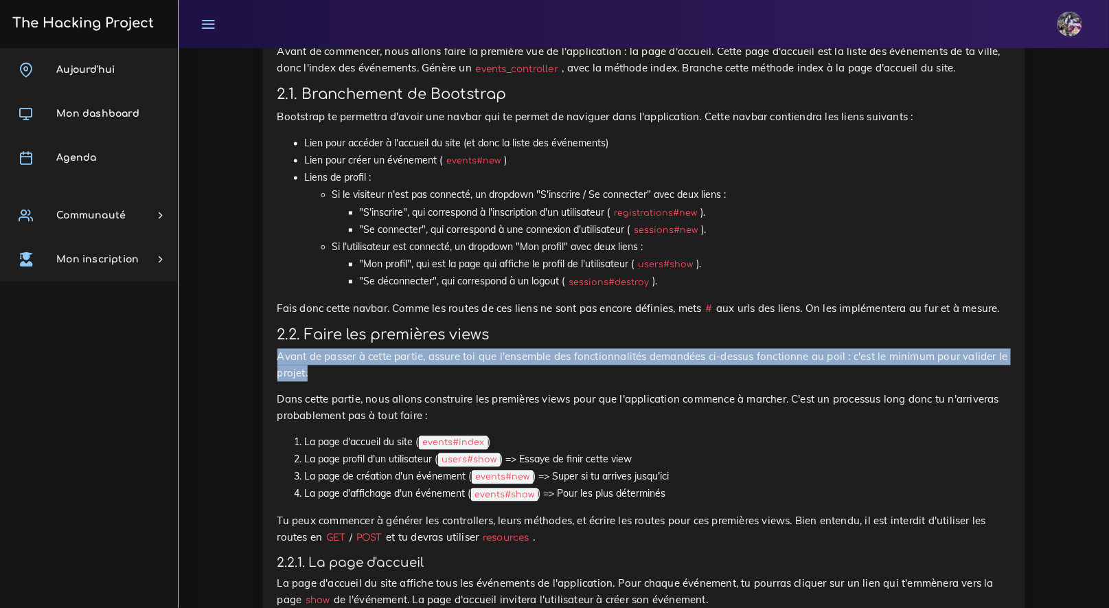
drag, startPoint x: 322, startPoint y: 371, endPoint x: 260, endPoint y: 351, distance: 65.0
click at [260, 351] on div "Projets : Eventbrite : Devise, PWA et premières views Eventbrite : Devise, PWA …" at bounding box center [644, 561] width 783 height 2007
click at [342, 370] on p "Avant de passer à cette partie, assure toi que l'ensemble des fonctionnalités d…" at bounding box center [645, 365] width 734 height 33
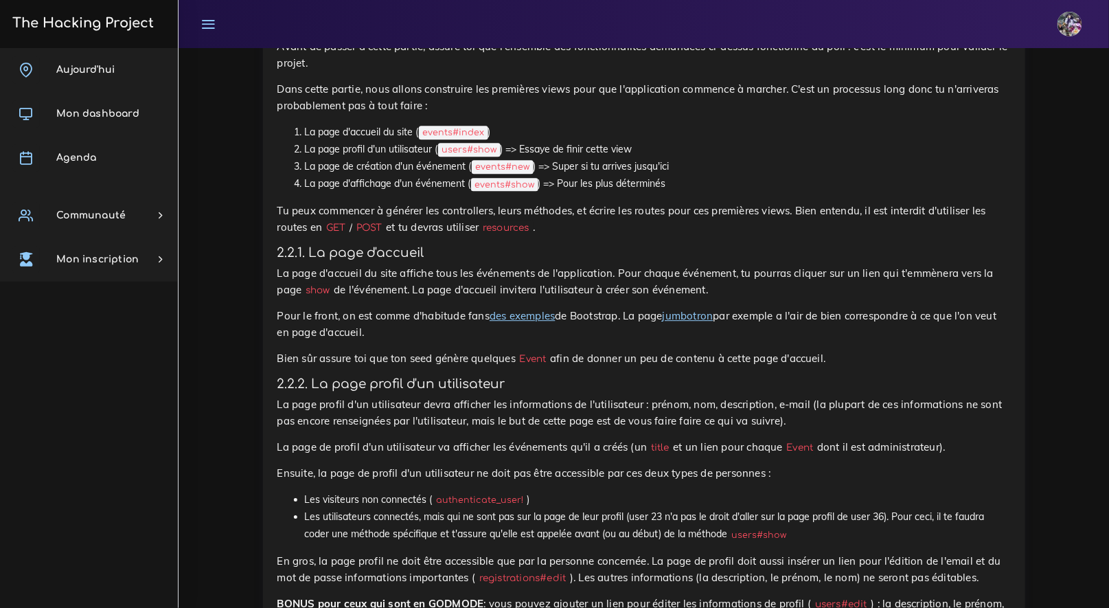
scroll to position [1292, 0]
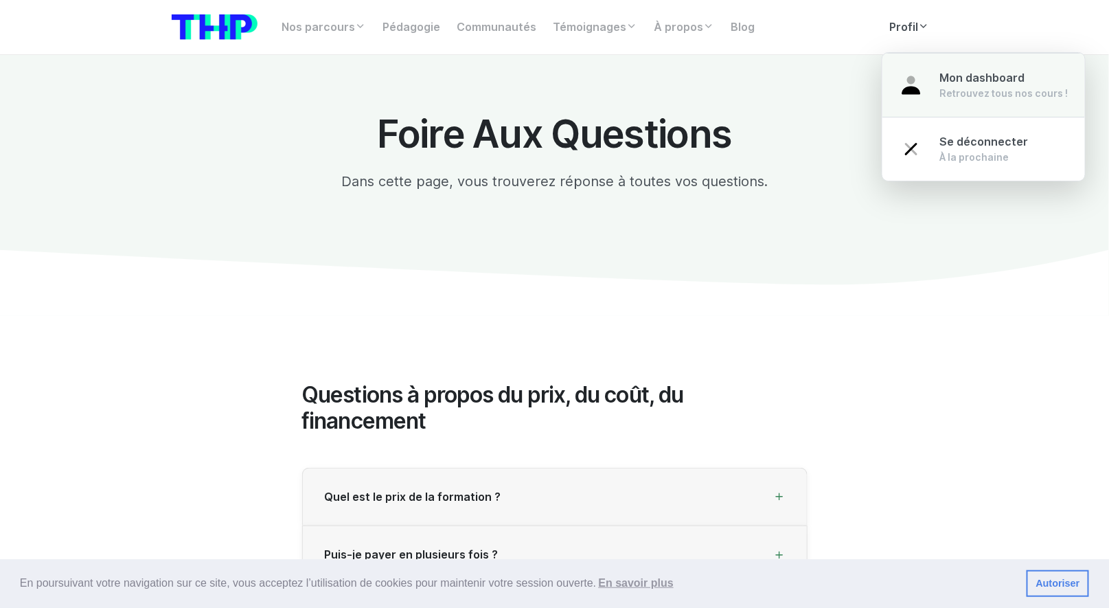
click at [919, 80] on img at bounding box center [911, 85] width 25 height 25
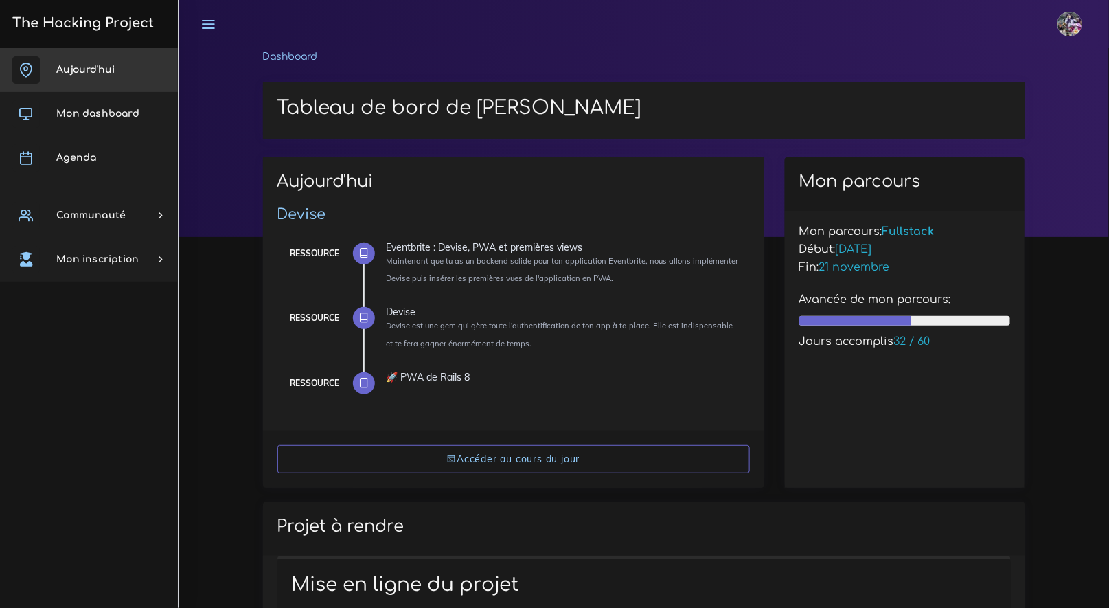
click at [105, 60] on link "Aujourd'hui" at bounding box center [89, 70] width 178 height 44
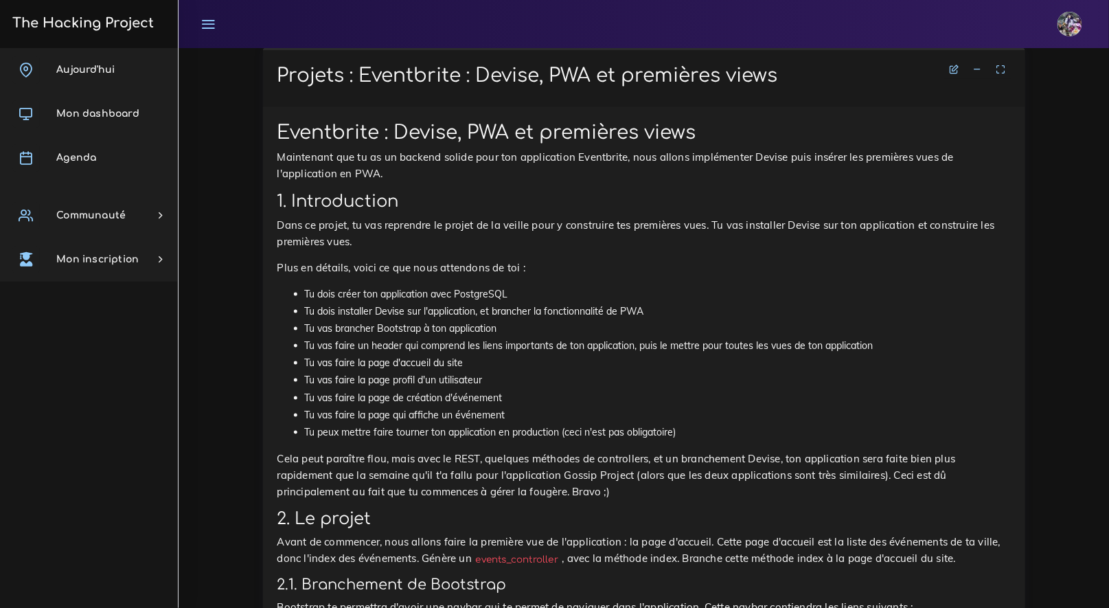
scroll to position [492, 0]
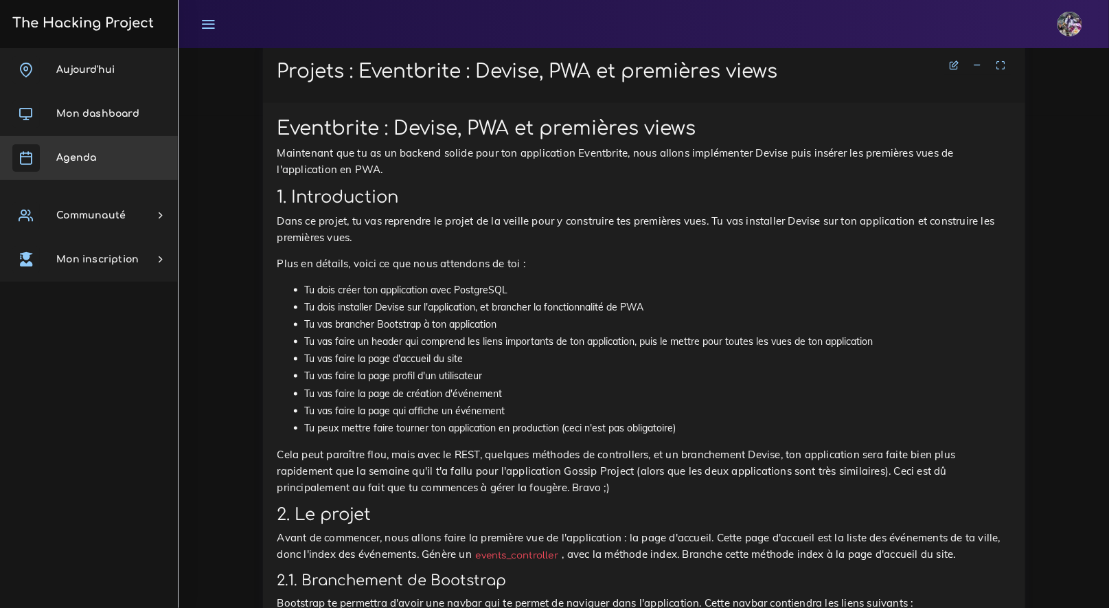
click at [99, 144] on link "Agenda" at bounding box center [89, 158] width 178 height 44
click at [99, 143] on link "Agenda" at bounding box center [89, 158] width 178 height 44
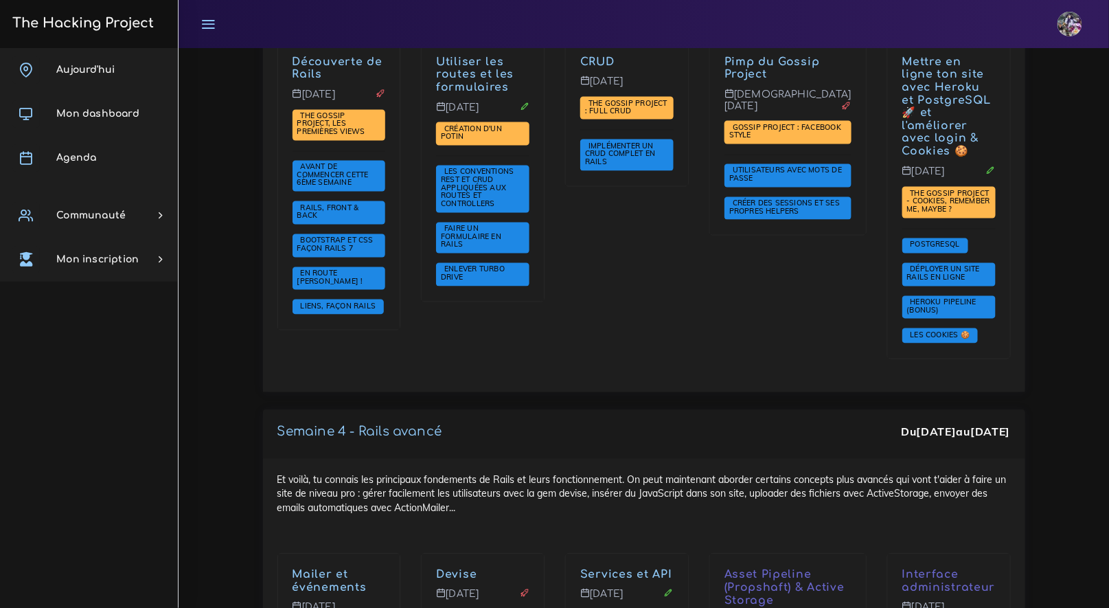
scroll to position [2799, 0]
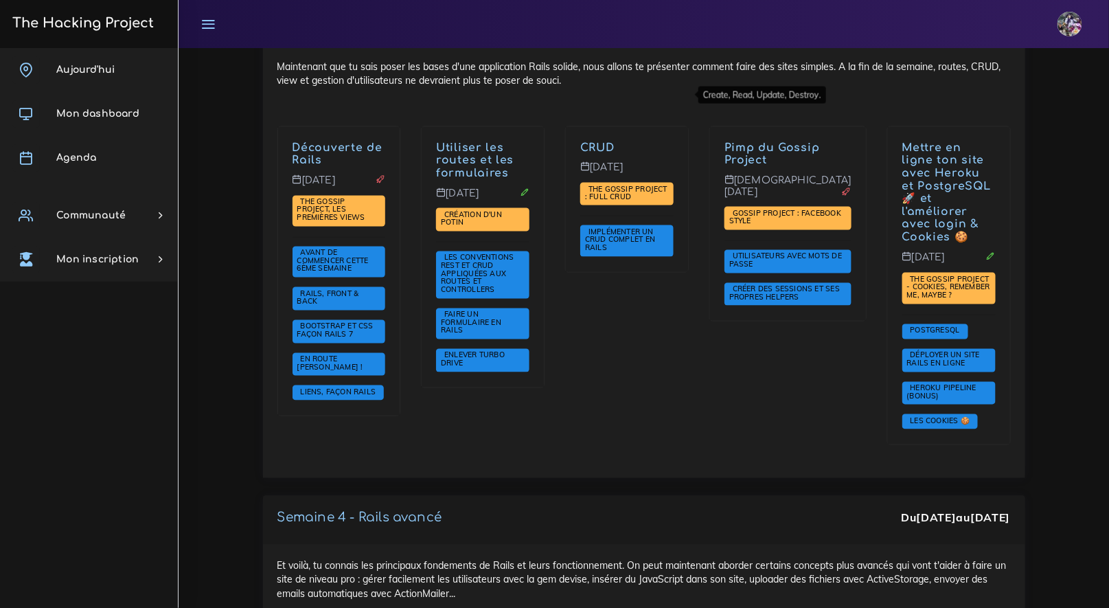
click at [614, 142] on link "CRUD" at bounding box center [597, 148] width 34 height 12
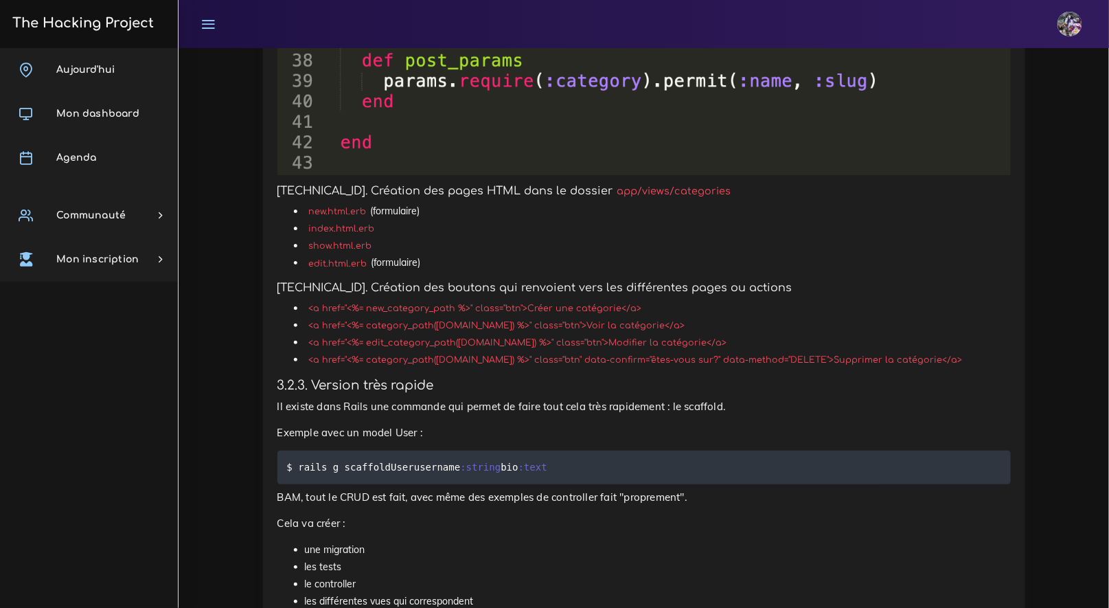
scroll to position [8391, 0]
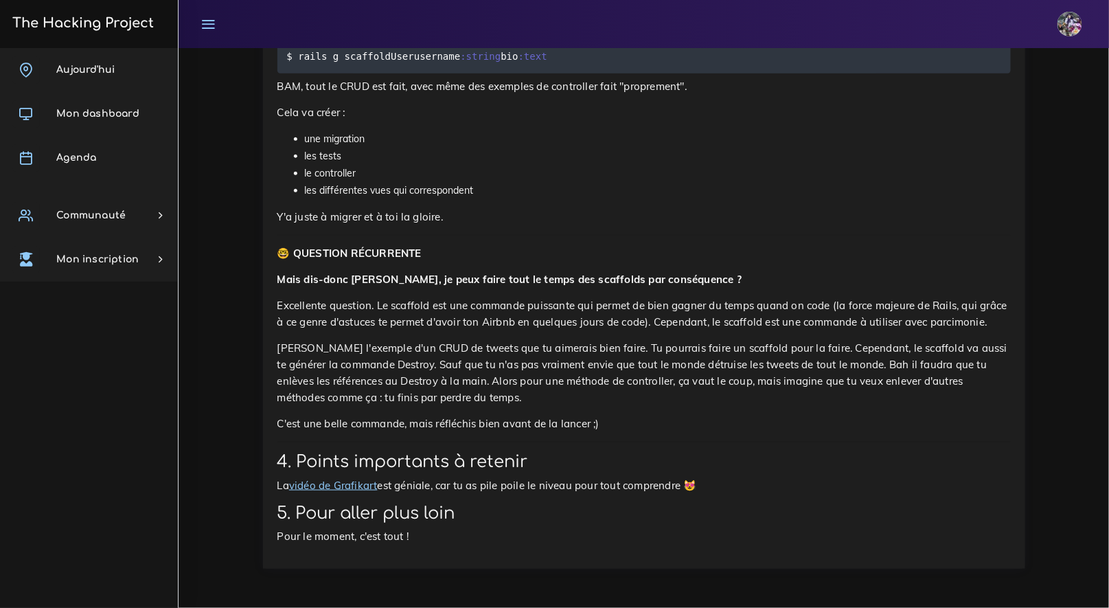
click at [358, 492] on link "vidéo de Grafikart" at bounding box center [333, 485] width 89 height 13
